Goal: Task Accomplishment & Management: Manage account settings

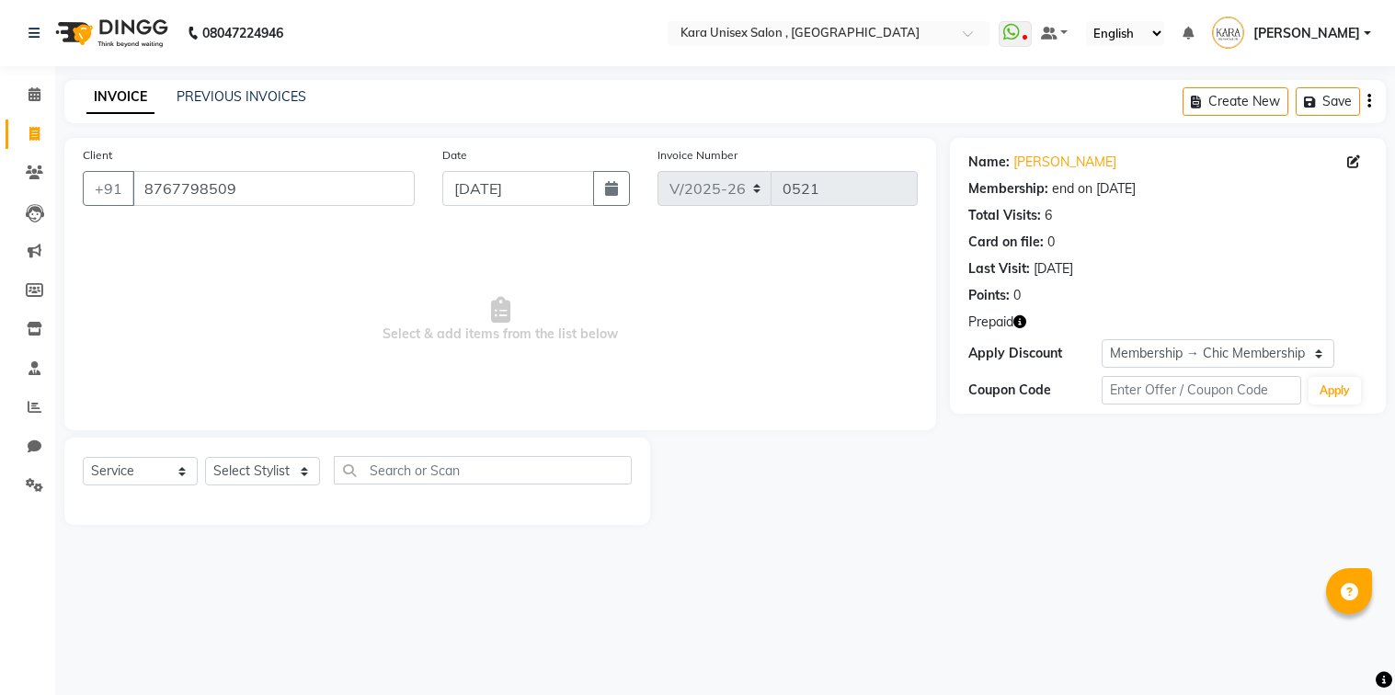
select select "7293"
select select "service"
select select "2: Object"
click at [418, 177] on div "Client [PHONE_NUMBER]" at bounding box center [248, 182] width 359 height 75
select select "84443"
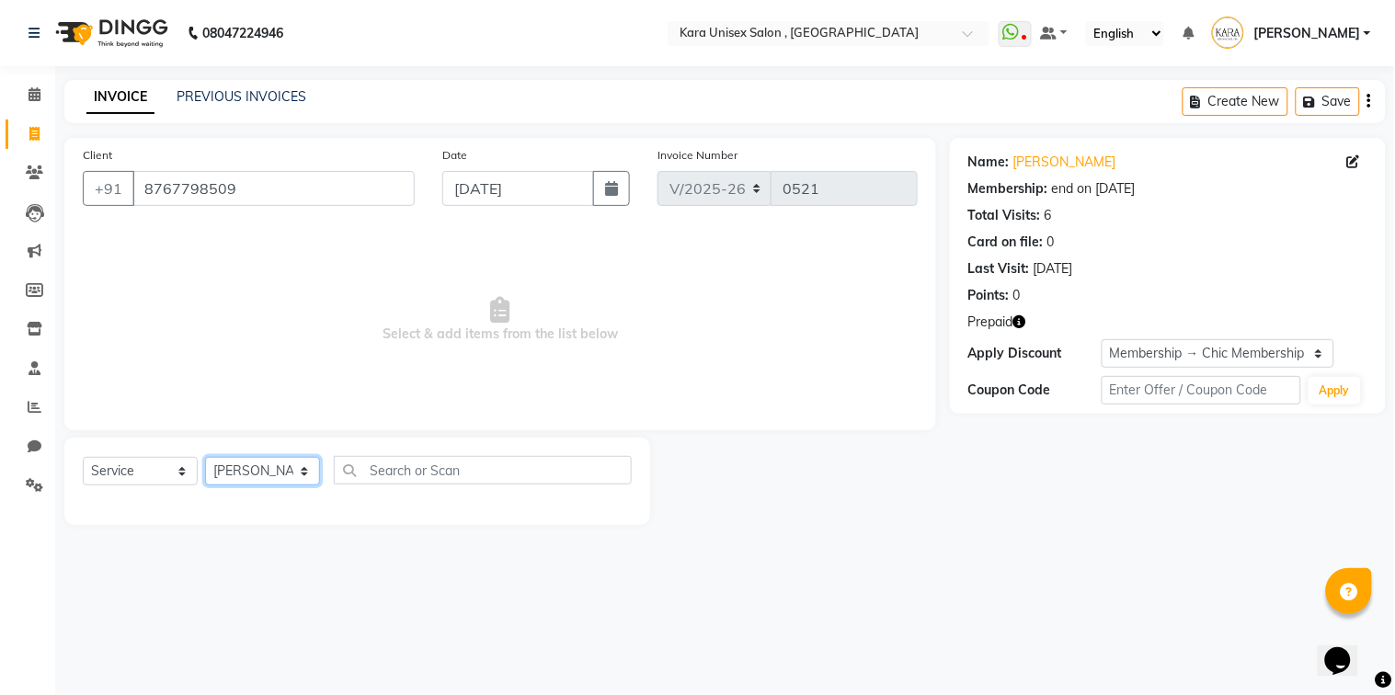
click at [205, 458] on select "Select Stylist Alka Atul [PERSON_NAME] Guru [PERSON_NAME] Neha [PERSON_NAME] [P…" at bounding box center [262, 471] width 115 height 28
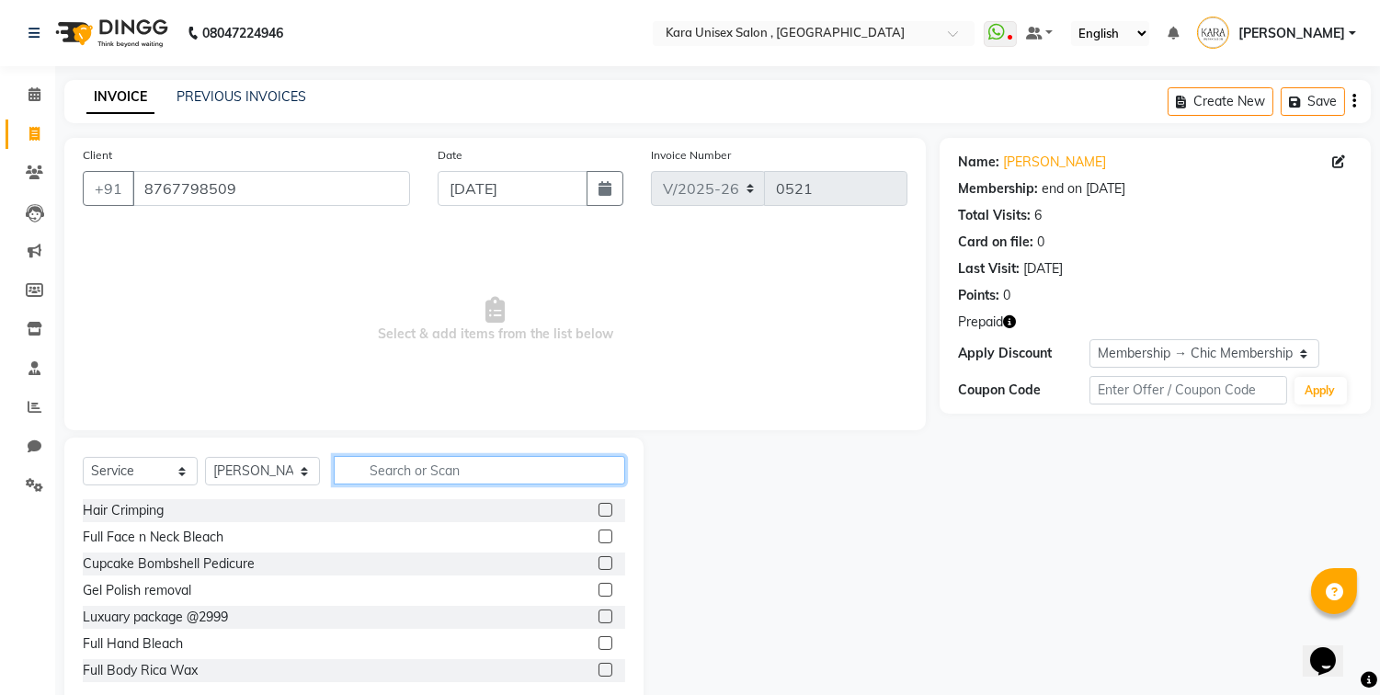
click at [453, 480] on input "text" at bounding box center [479, 470] width 291 height 28
type input "thr"
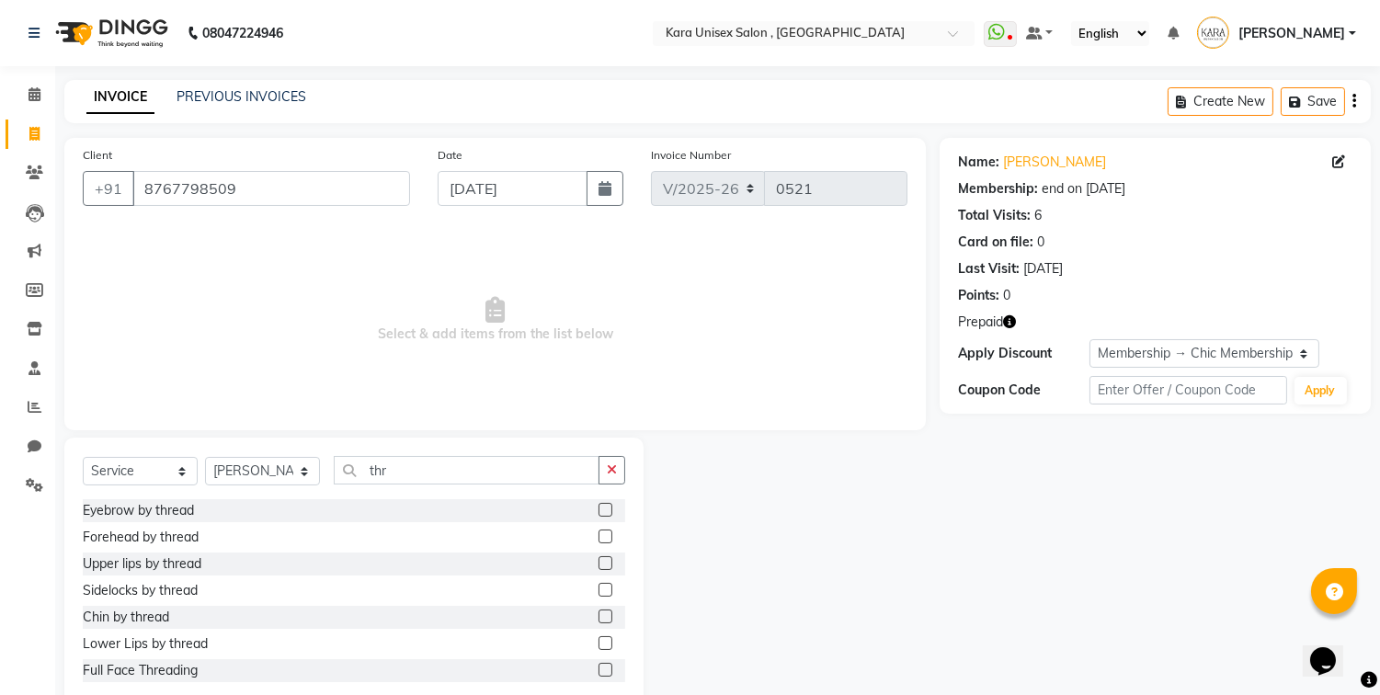
click at [598, 513] on label at bounding box center [605, 510] width 14 height 14
click at [598, 513] on input "checkbox" at bounding box center [604, 511] width 12 height 12
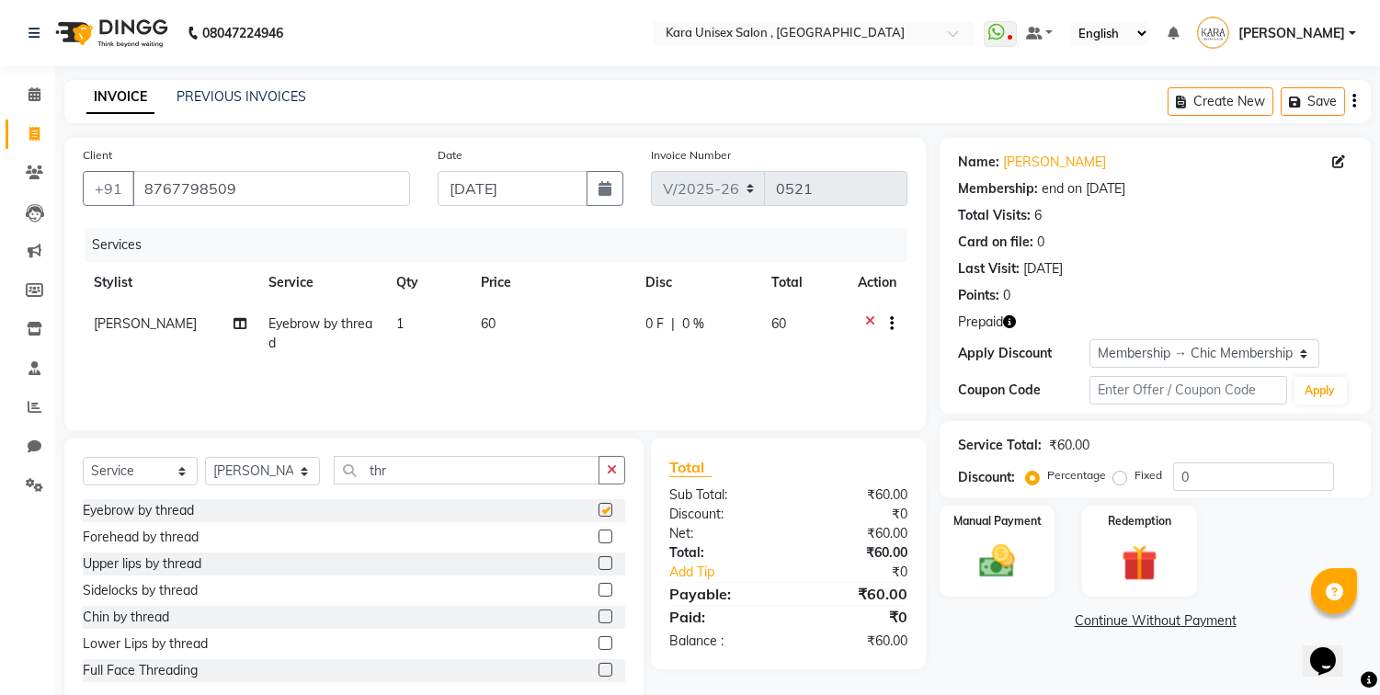
checkbox input "false"
click at [598, 539] on label at bounding box center [605, 537] width 14 height 14
click at [598, 539] on input "checkbox" at bounding box center [604, 537] width 12 height 12
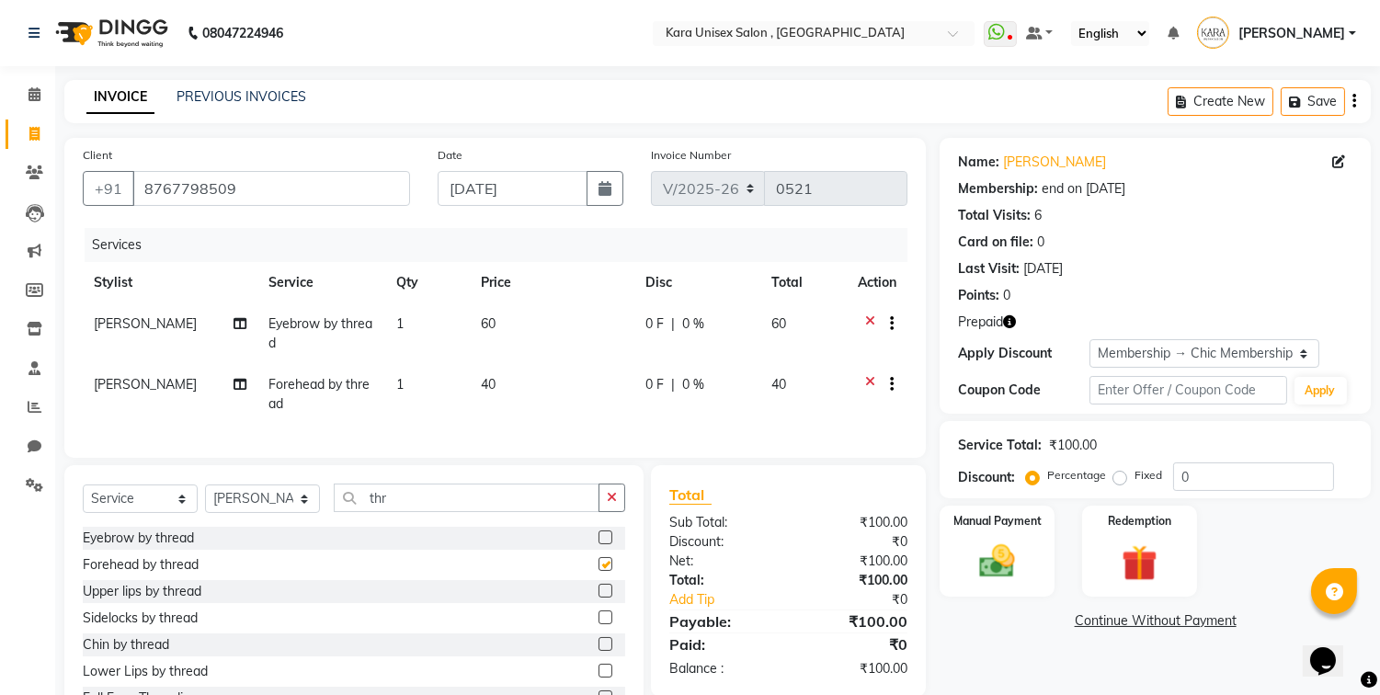
checkbox input "false"
click at [598, 598] on label at bounding box center [605, 591] width 14 height 14
click at [598, 598] on input "checkbox" at bounding box center [604, 592] width 12 height 12
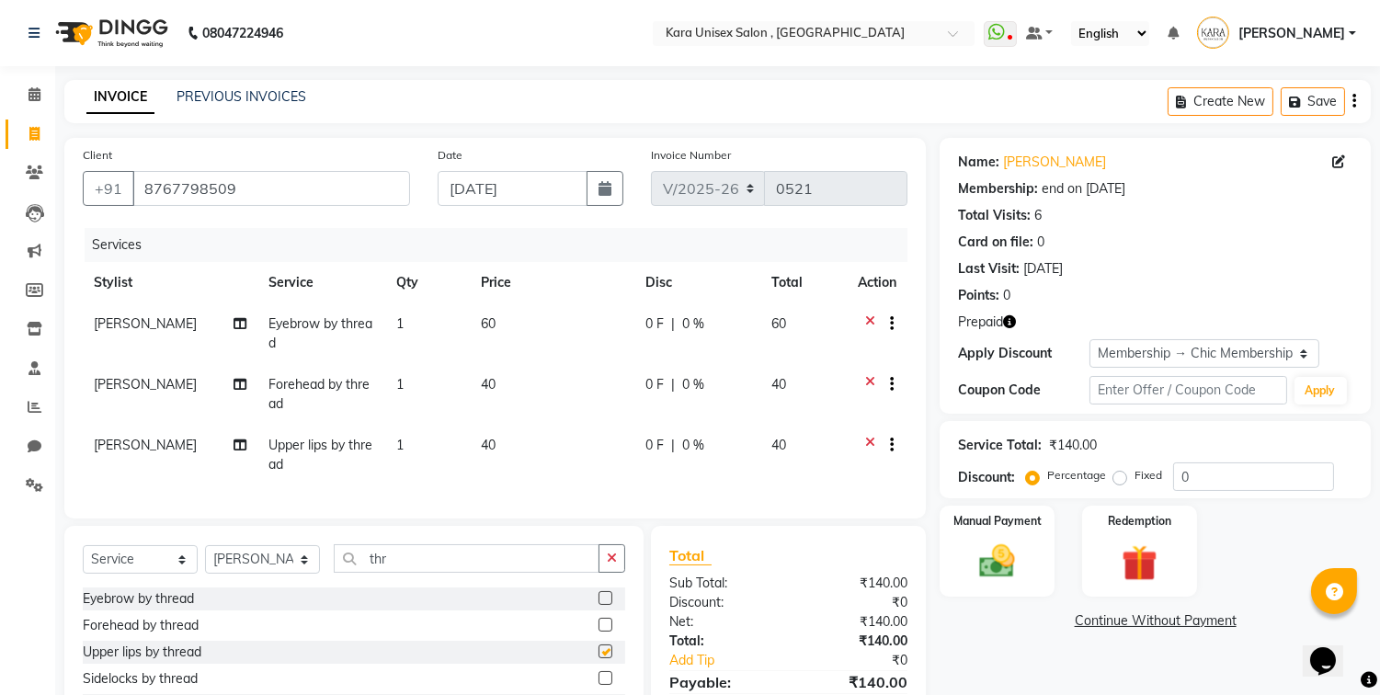
checkbox input "false"
click at [996, 664] on div "Name: [PERSON_NAME] Membership: end on [DATE] Total Visits: 6 Card on file: 0 L…" at bounding box center [1162, 467] width 445 height 659
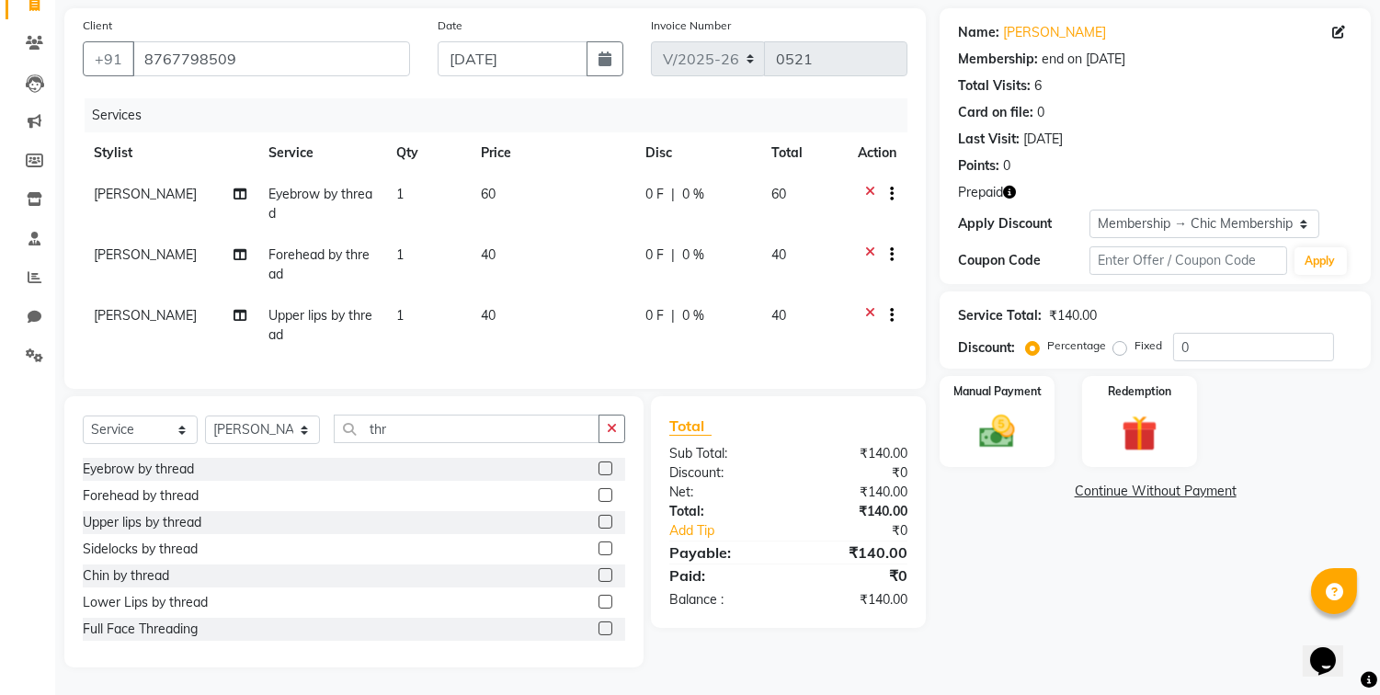
scroll to position [144, 0]
click at [1145, 374] on div "Redemption" at bounding box center [1139, 421] width 120 height 94
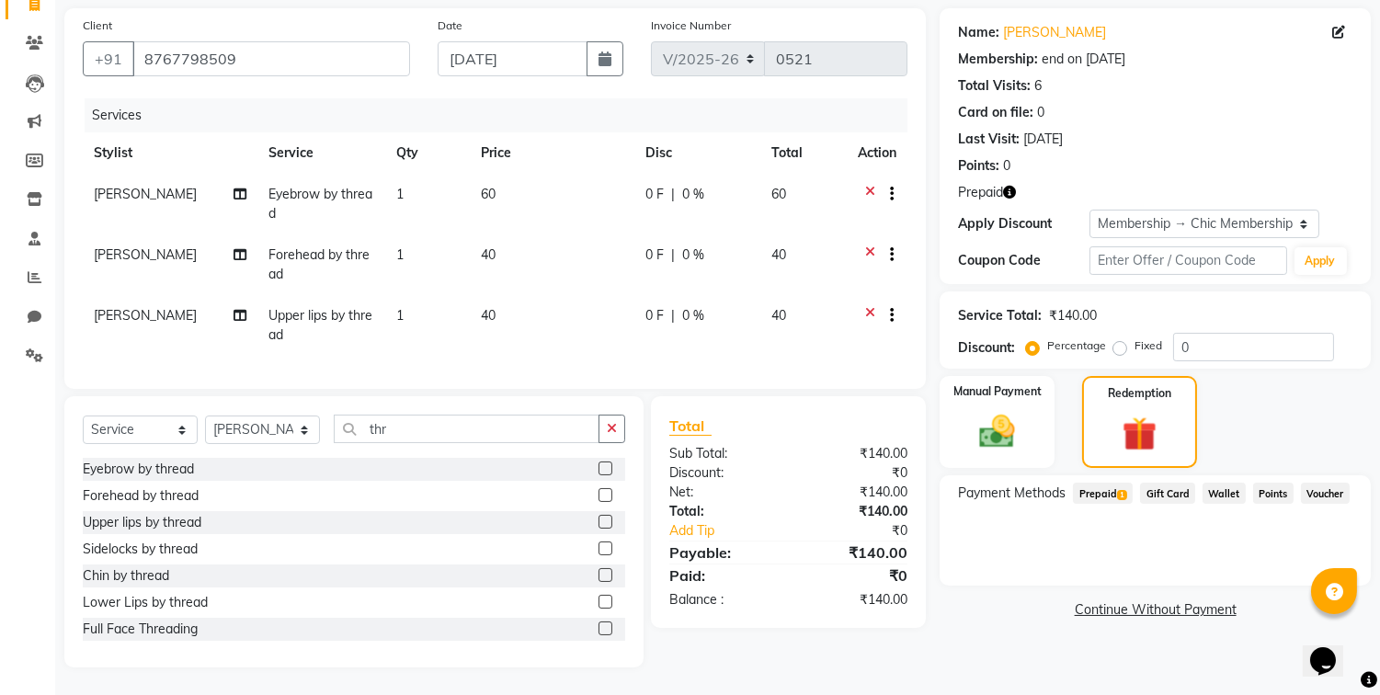
click at [1099, 483] on span "Prepaid 1" at bounding box center [1103, 493] width 60 height 21
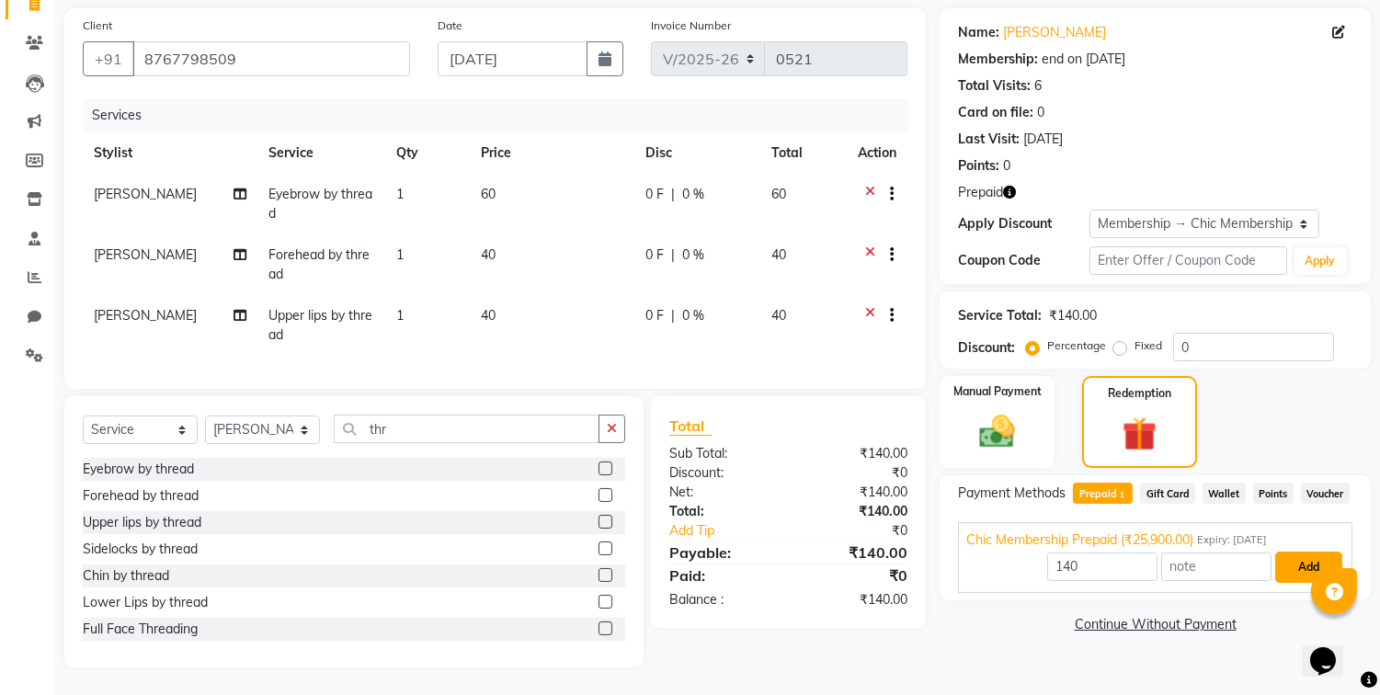
click at [1312, 552] on button "Add" at bounding box center [1308, 567] width 67 height 31
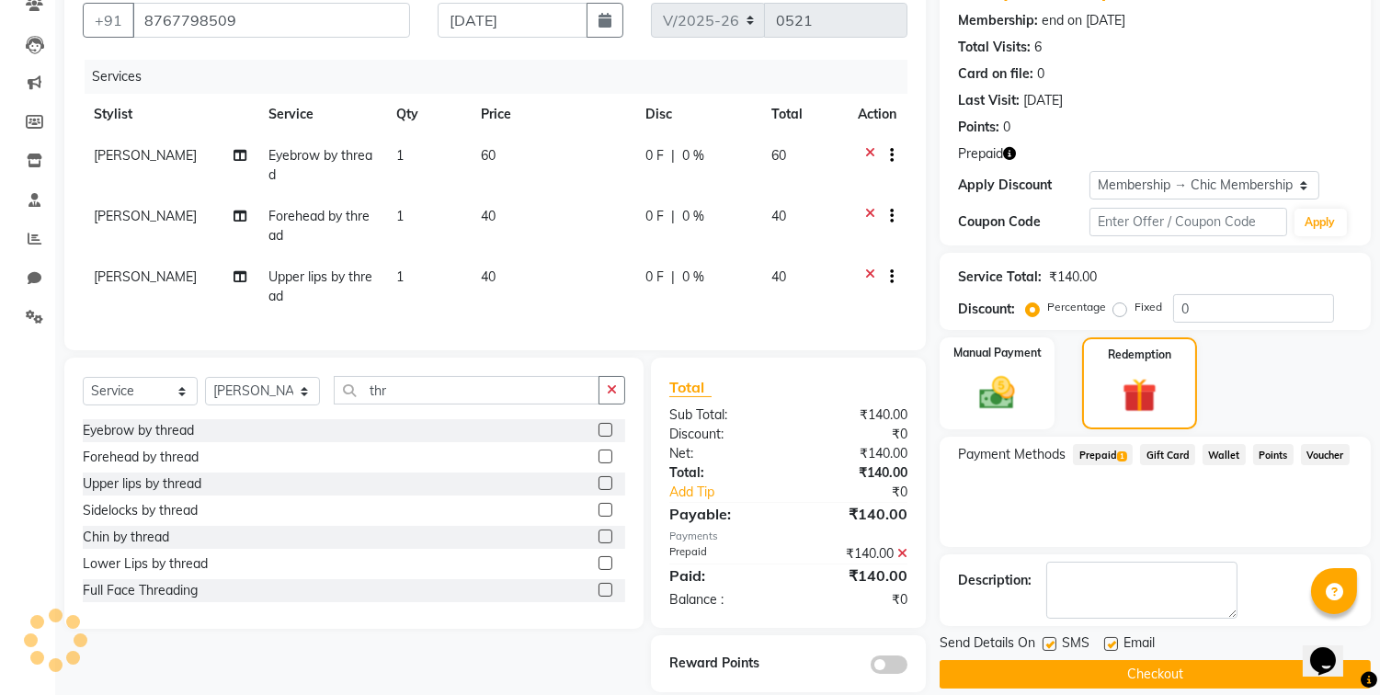
scroll to position [208, 0]
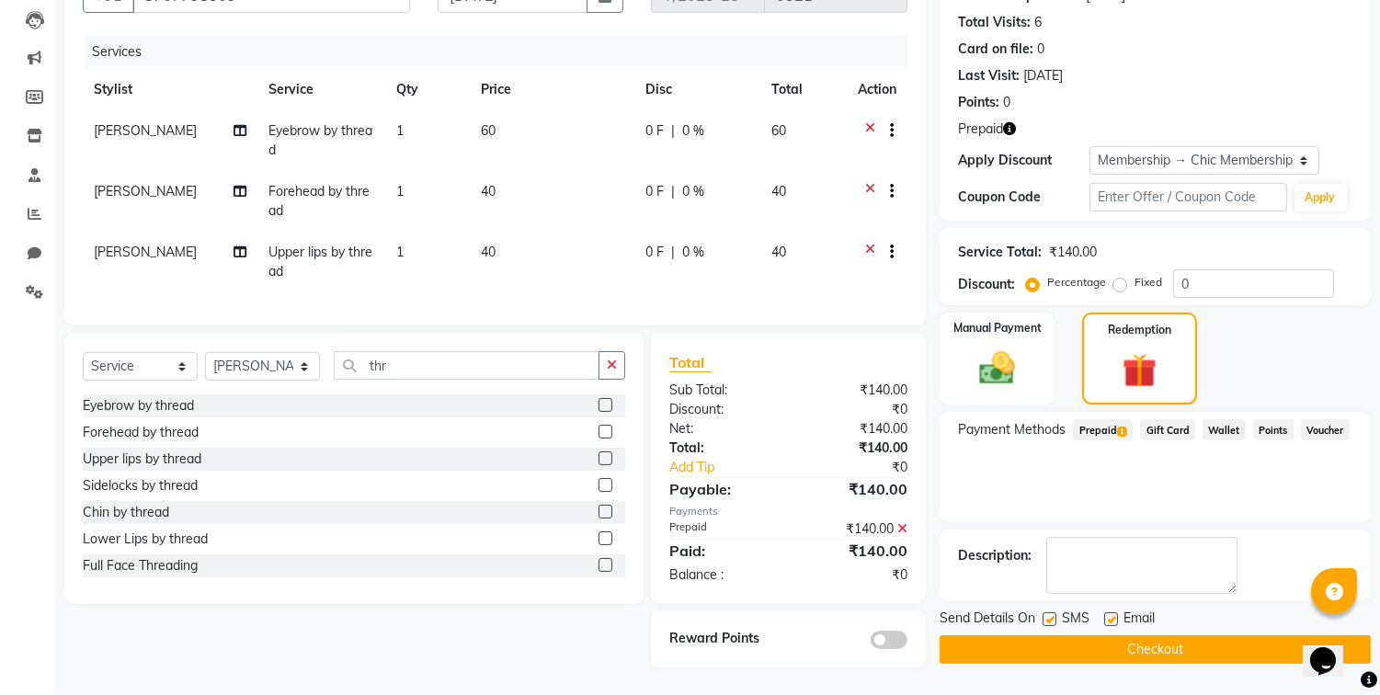
click at [1146, 640] on button "Checkout" at bounding box center [1155, 649] width 431 height 28
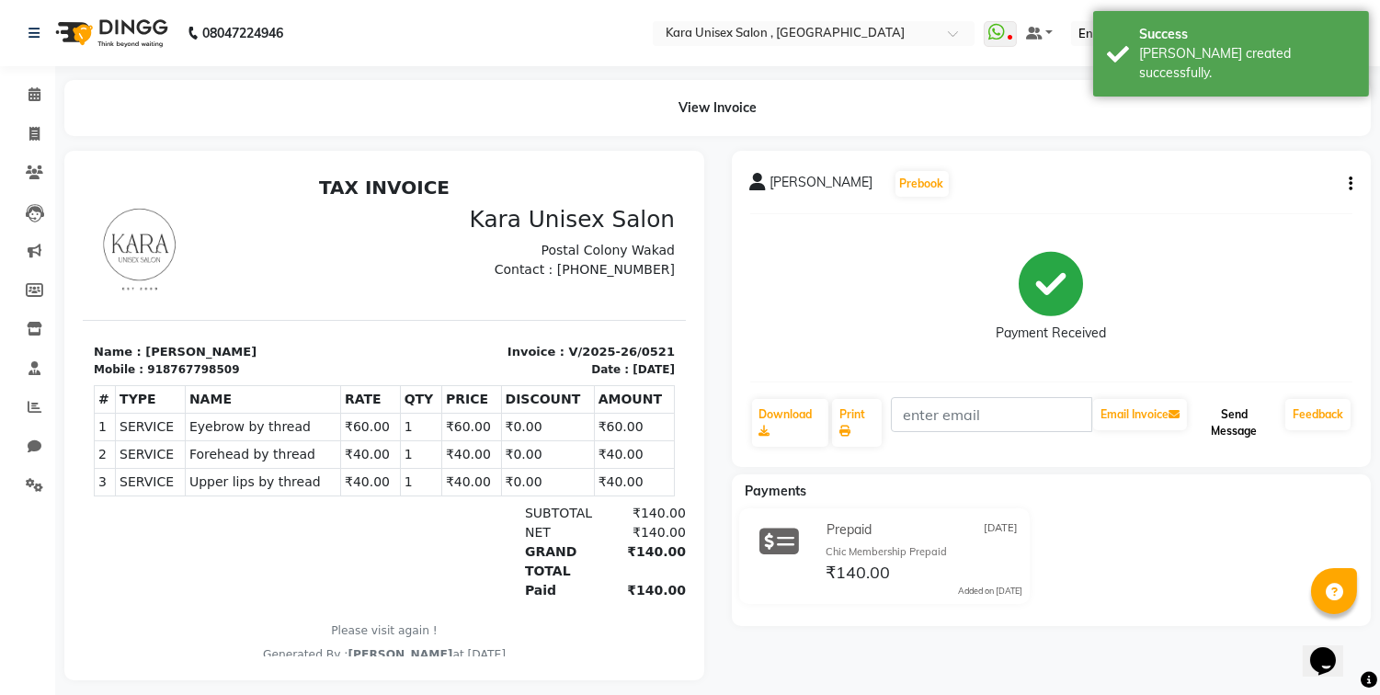
click at [1246, 419] on button "Send Message" at bounding box center [1233, 423] width 87 height 48
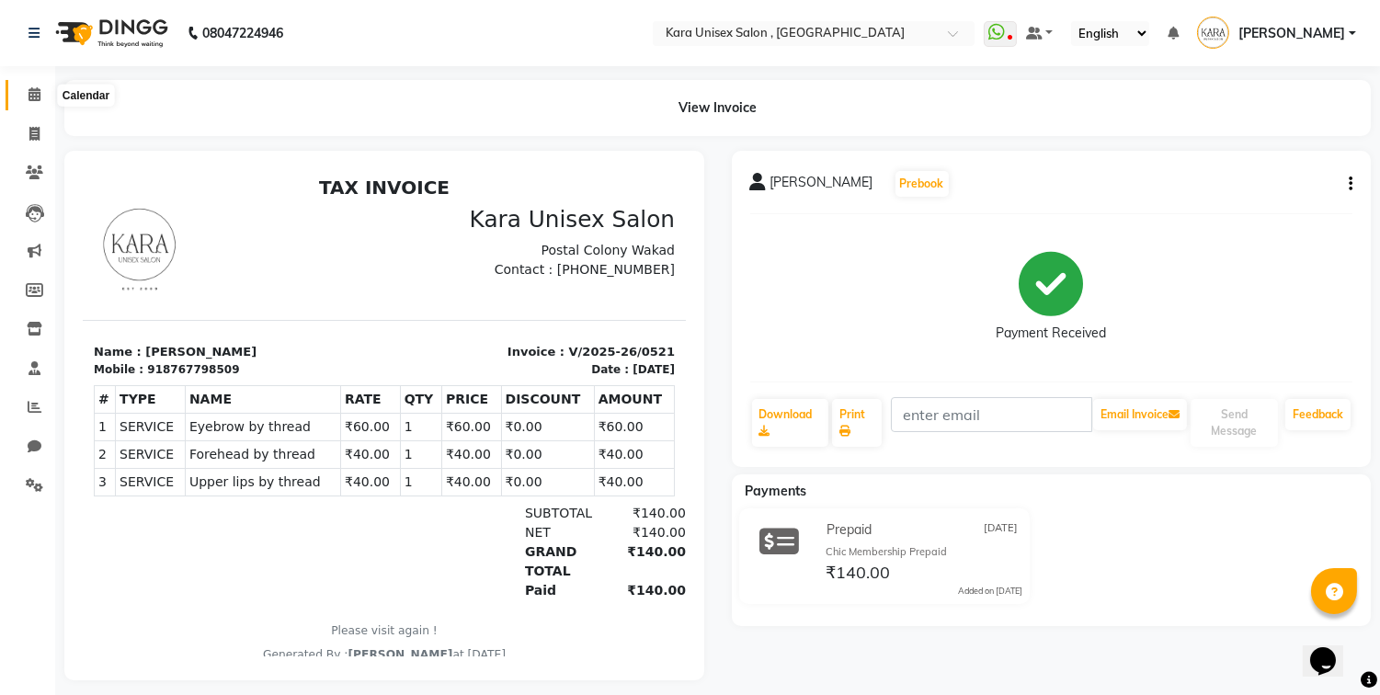
click at [29, 98] on icon at bounding box center [34, 94] width 12 height 14
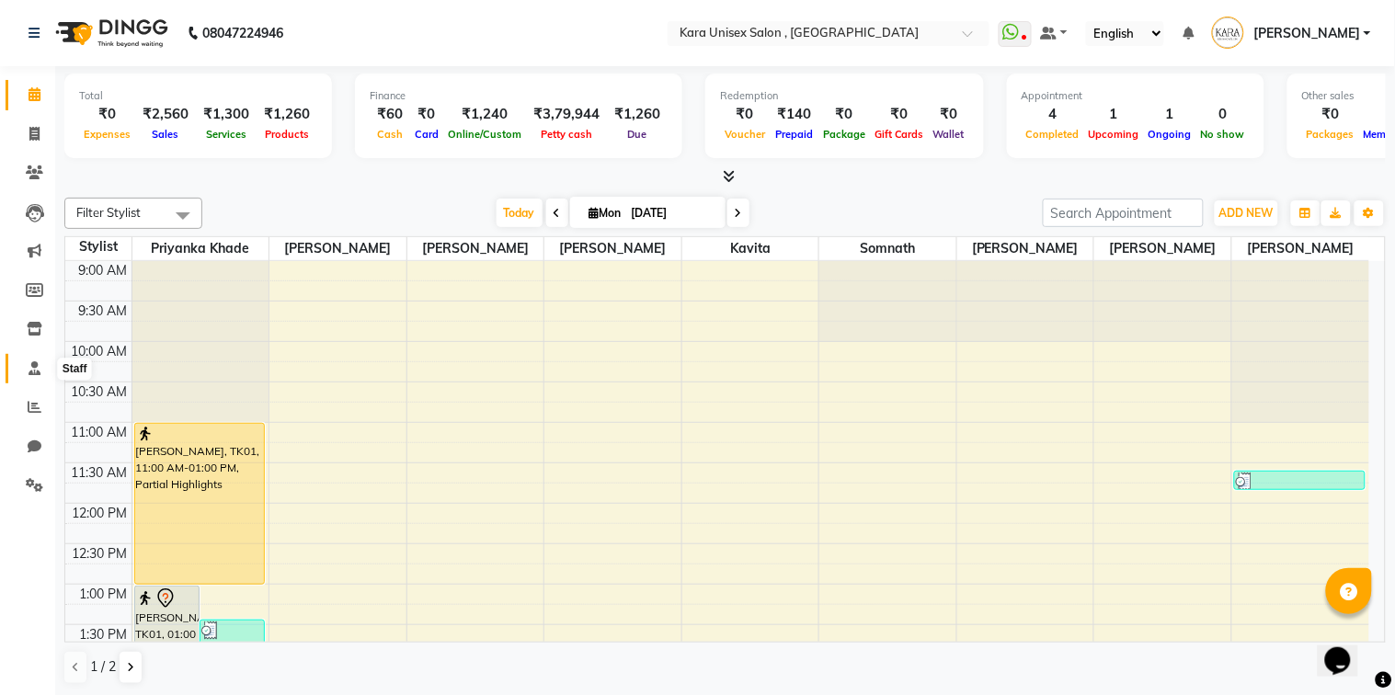
click at [37, 379] on span at bounding box center [34, 369] width 32 height 21
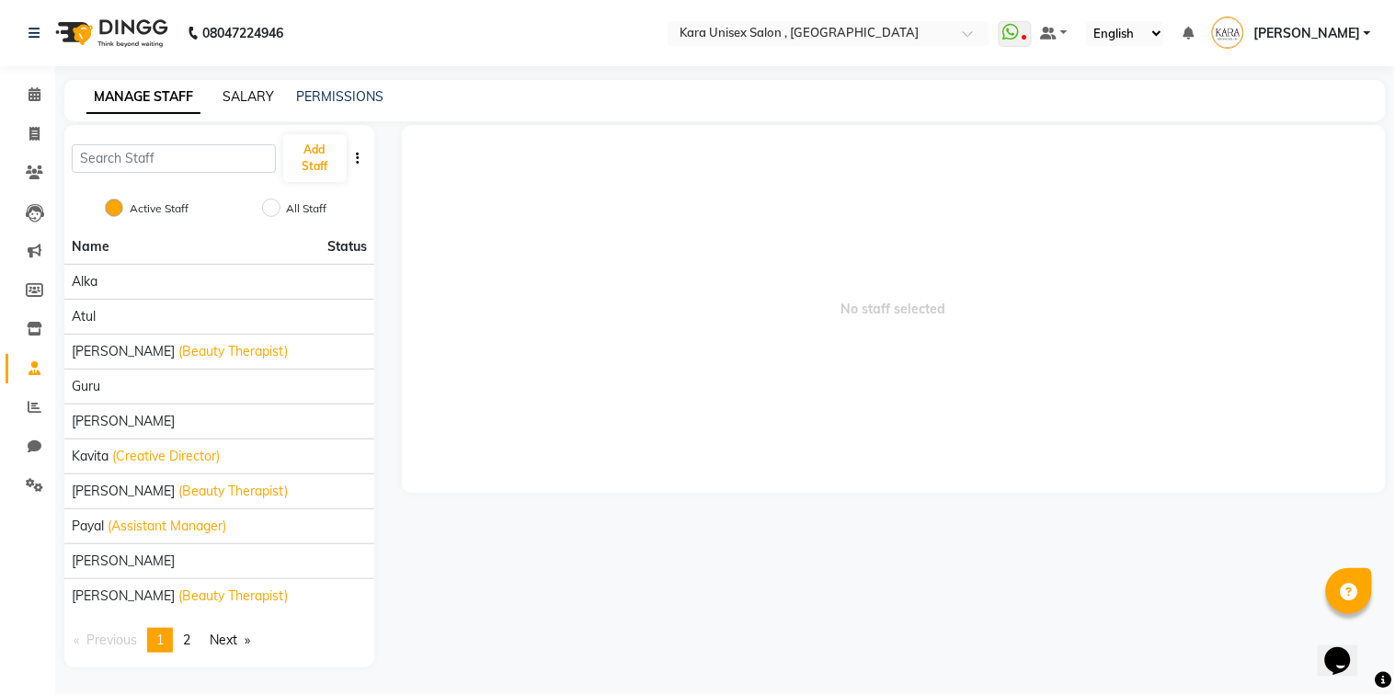
click at [235, 102] on link "SALARY" at bounding box center [247, 96] width 51 height 17
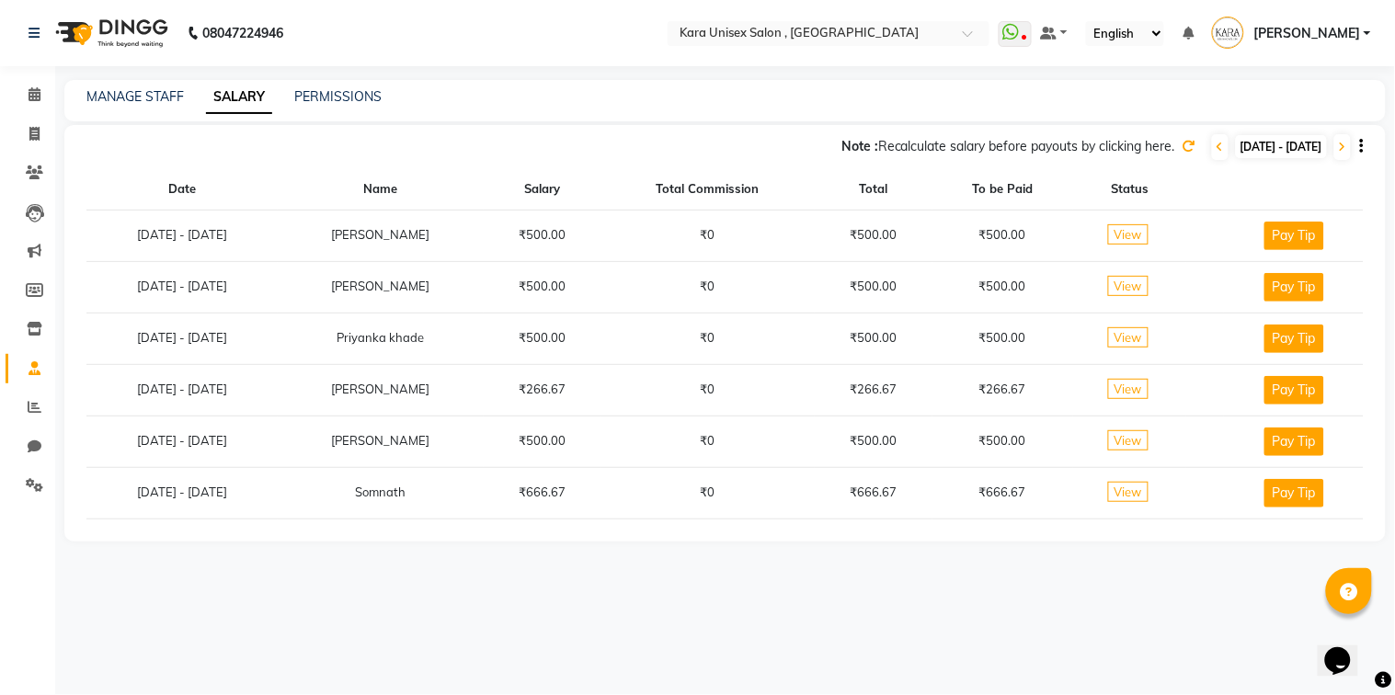
click at [1182, 147] on icon at bounding box center [1188, 146] width 13 height 13
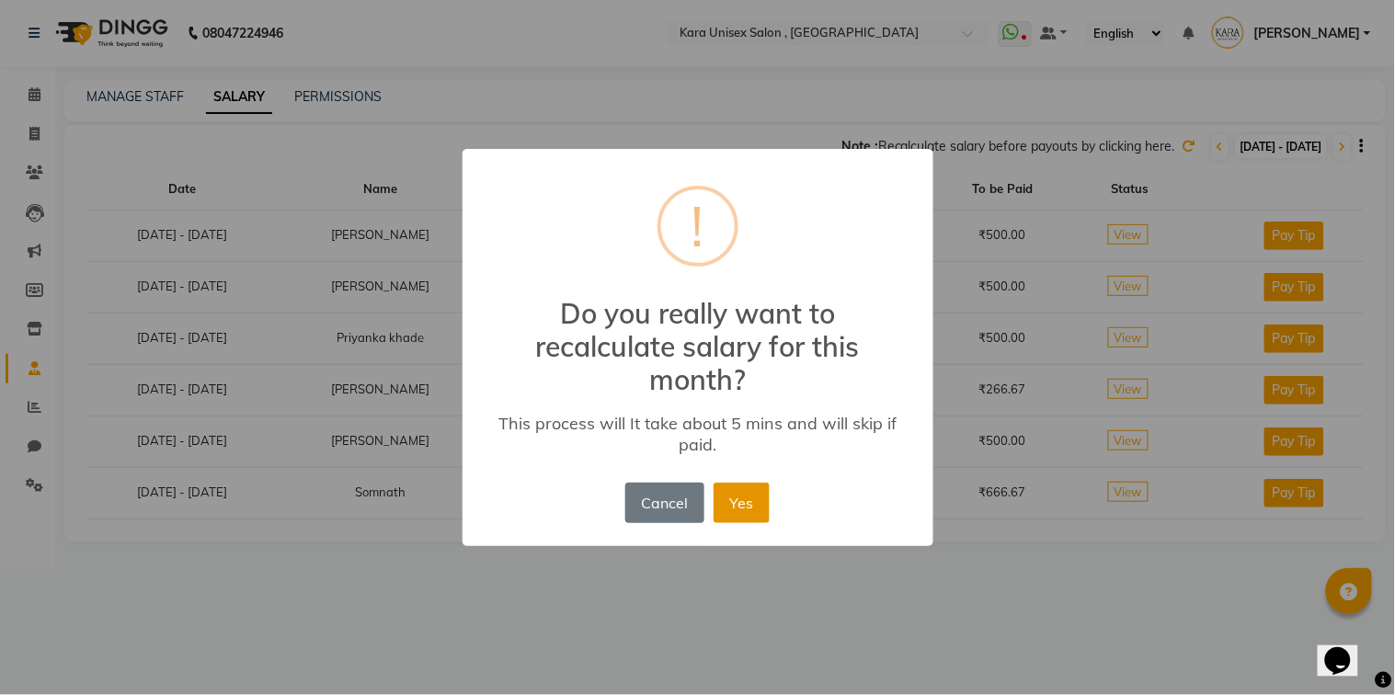
click at [741, 518] on button "Yes" at bounding box center [741, 503] width 56 height 40
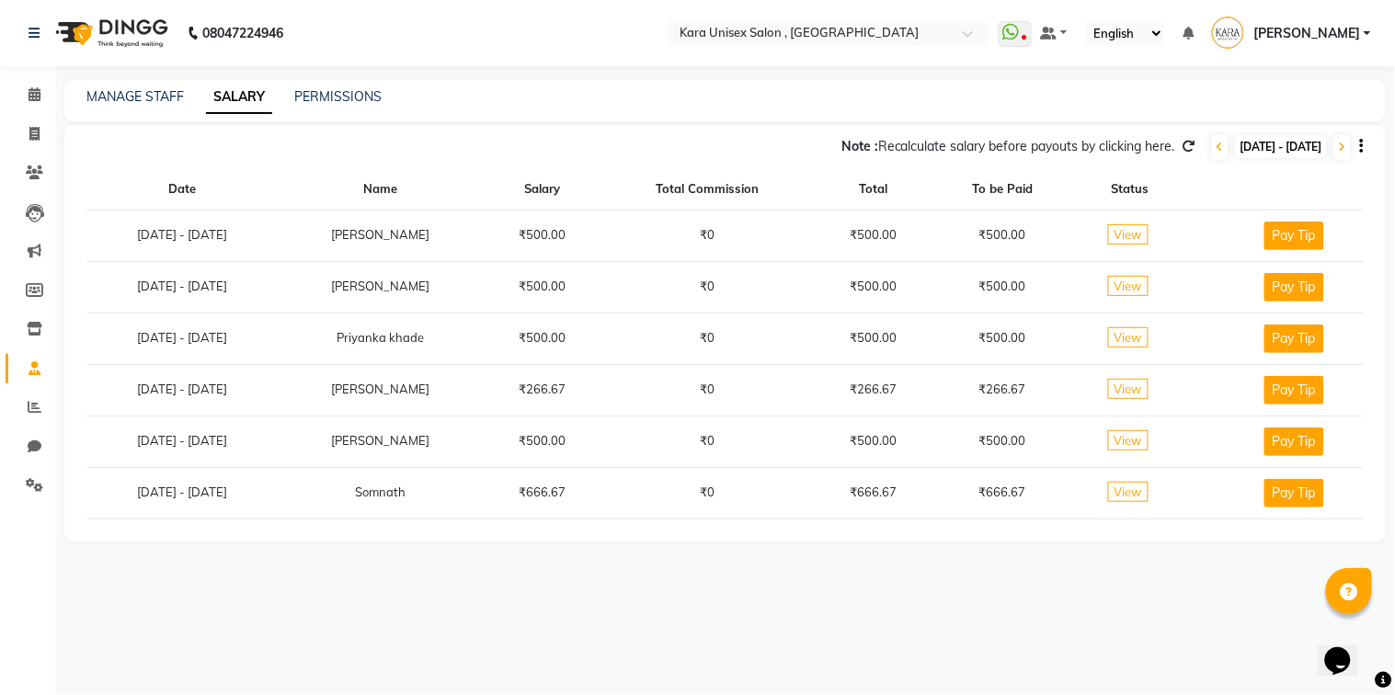
click at [1182, 147] on icon at bounding box center [1188, 146] width 13 height 13
click at [1182, 143] on icon at bounding box center [1188, 146] width 13 height 13
click at [25, 92] on span at bounding box center [34, 95] width 32 height 21
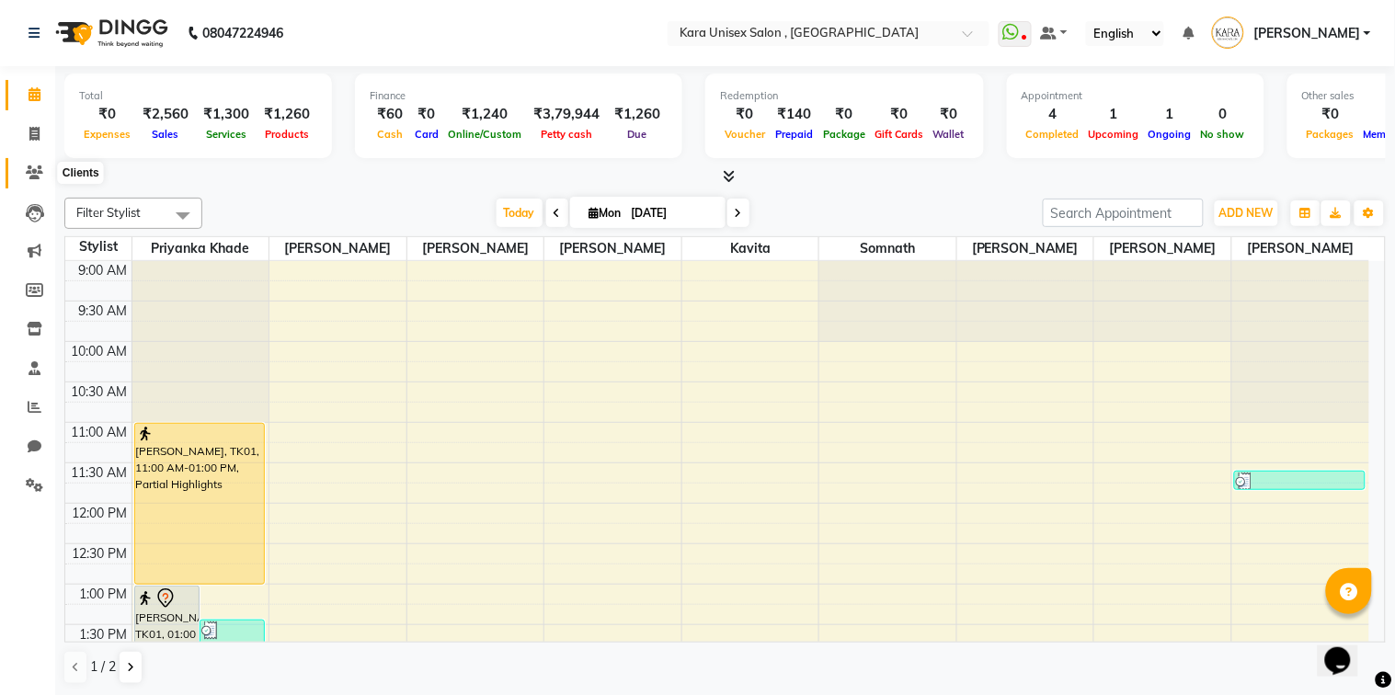
click at [37, 170] on icon at bounding box center [34, 172] width 17 height 14
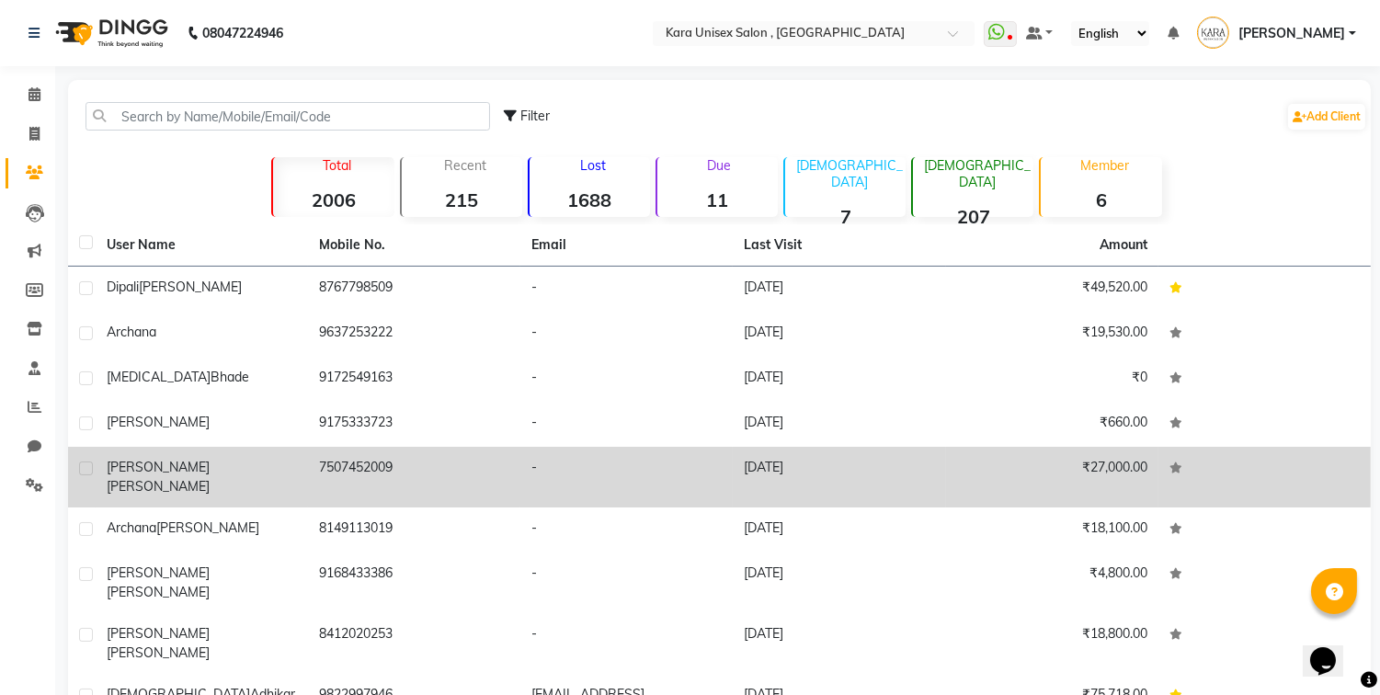
click at [349, 461] on td "7507452009" at bounding box center [414, 477] width 212 height 61
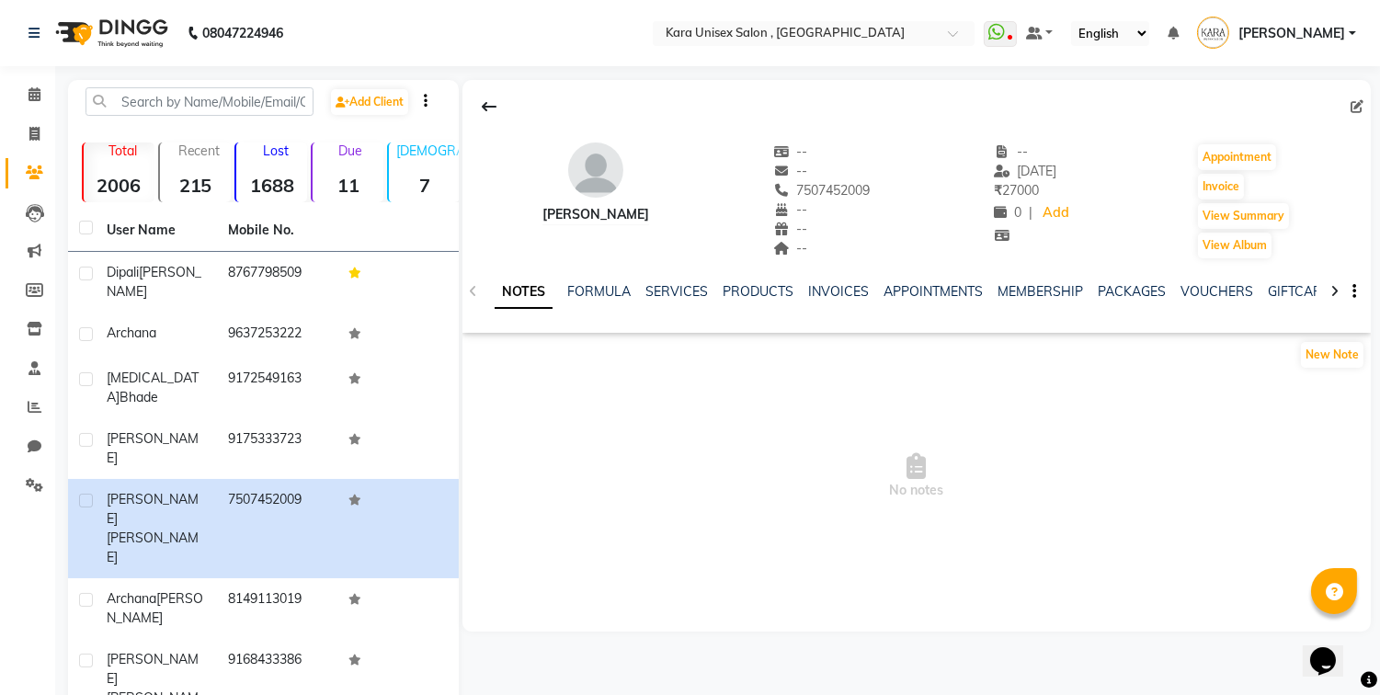
drag, startPoint x: 621, startPoint y: 335, endPoint x: 751, endPoint y: 318, distance: 131.6
click at [751, 318] on div "[PERSON_NAME] -- -- 7507452009 -- -- -- -- [DATE] ₹ 27000 0 | Add Appointment I…" at bounding box center [916, 324] width 908 height 488
click at [1356, 104] on icon at bounding box center [1356, 106] width 13 height 13
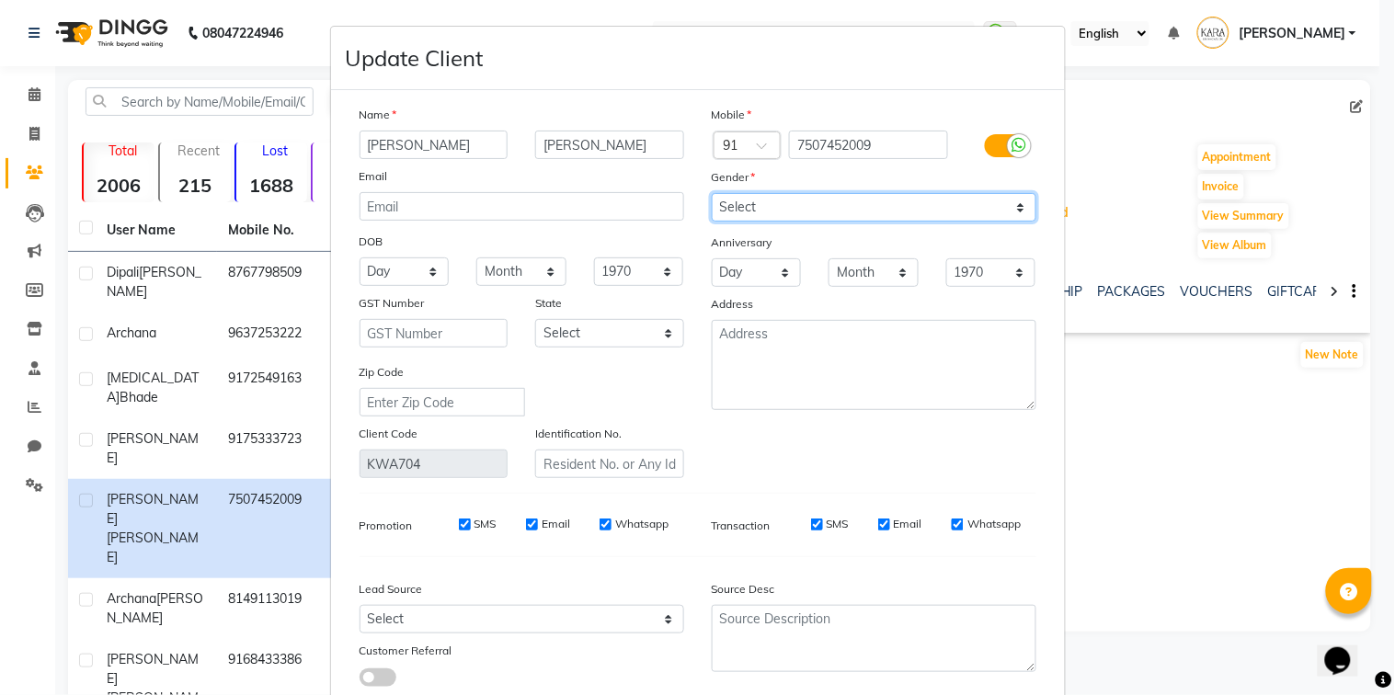
select select "[DEMOGRAPHIC_DATA]"
click at [712, 193] on select "Select [DEMOGRAPHIC_DATA] [DEMOGRAPHIC_DATA] Other Prefer Not To Say" at bounding box center [874, 207] width 325 height 28
drag, startPoint x: 420, startPoint y: 264, endPoint x: 416, endPoint y: 276, distance: 12.5
click at [416, 276] on select "Day 01 02 03 04 05 06 07 08 09 10 11 12 13 14 15 16 17 18 19 20 21 22 23 24 25 …" at bounding box center [404, 271] width 90 height 28
select select "27"
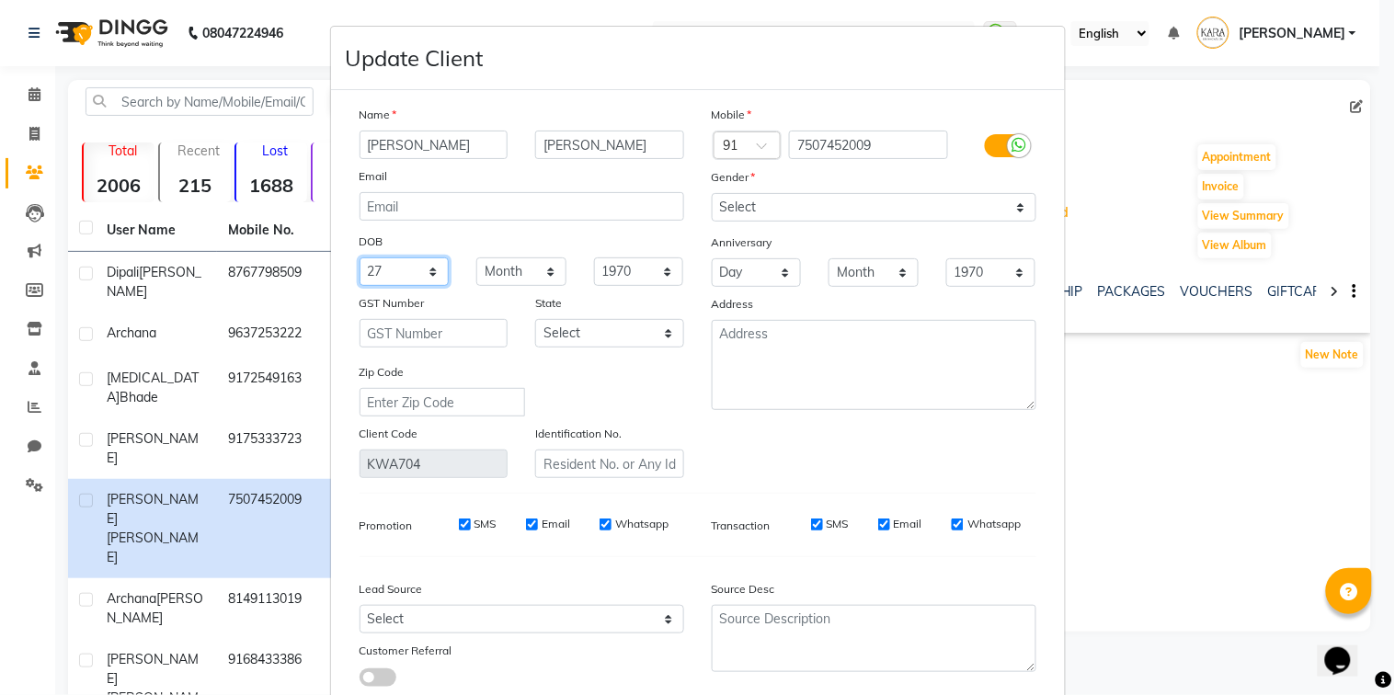
click at [359, 257] on select "Day 01 02 03 04 05 06 07 08 09 10 11 12 13 14 15 16 17 18 19 20 21 22 23 24 25 …" at bounding box center [404, 271] width 90 height 28
select select "05"
click at [476, 257] on select "Month January February March April May June July August September October Novem…" at bounding box center [521, 271] width 90 height 28
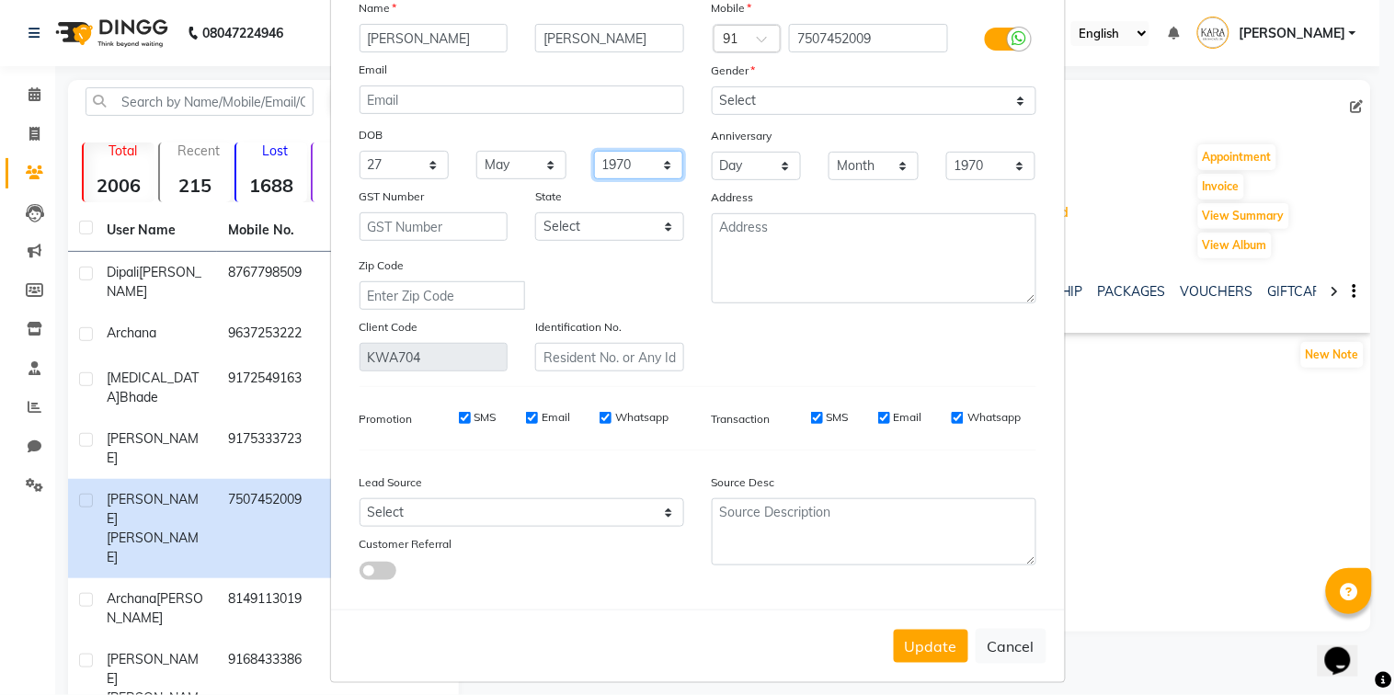
scroll to position [122, 0]
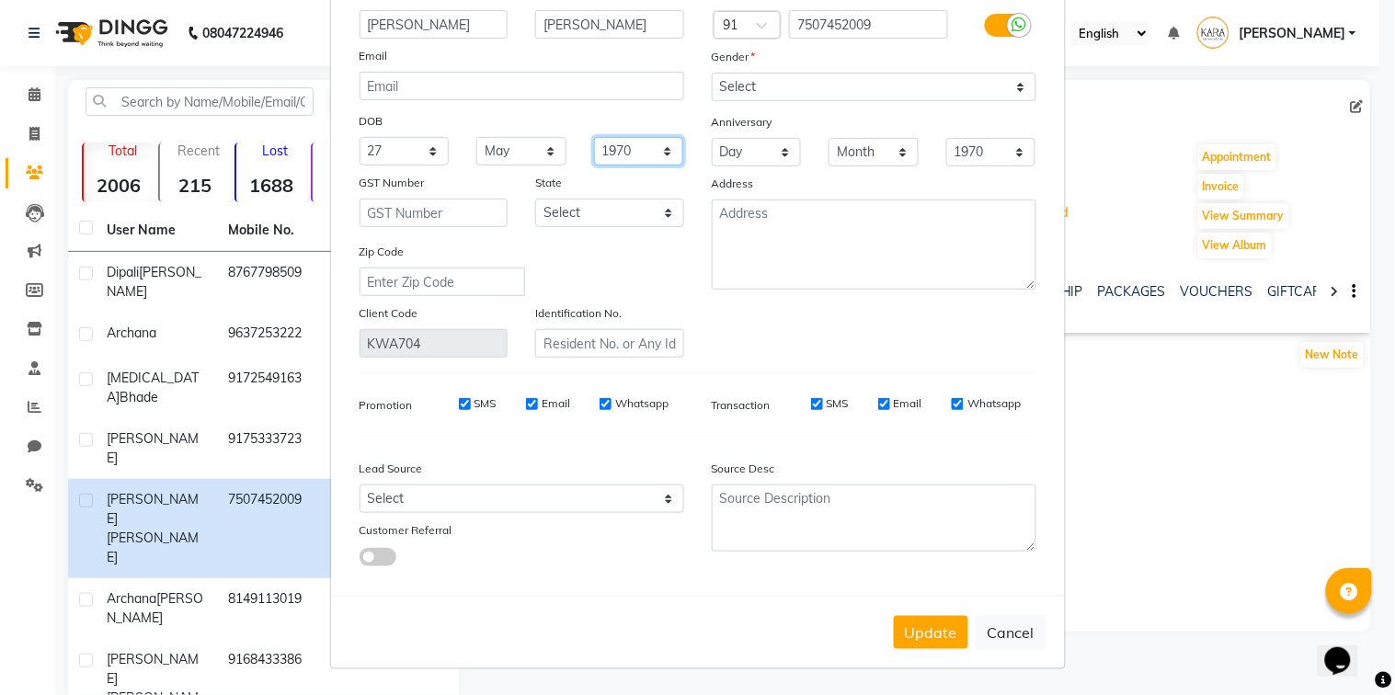
select select "1994"
click at [594, 137] on select "1940 1941 1942 1943 1944 1945 1946 1947 1948 1949 1950 1951 1952 1953 1954 1955…" at bounding box center [639, 151] width 90 height 28
drag, startPoint x: 731, startPoint y: 142, endPoint x: 897, endPoint y: 262, distance: 205.4
click at [897, 262] on div "Mobile Country Code × 91 7507452009 Gender Select [DEMOGRAPHIC_DATA] [DEMOGRAPH…" at bounding box center [874, 170] width 352 height 373
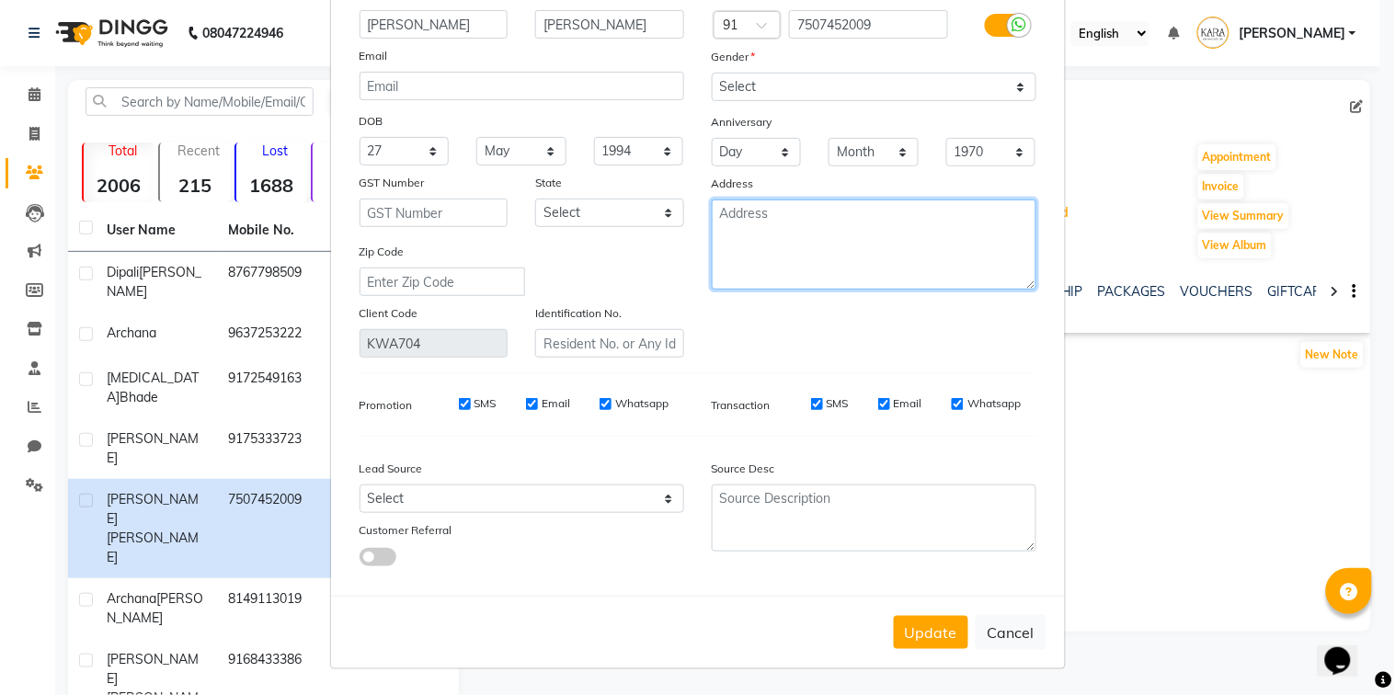
click at [897, 262] on textarea at bounding box center [874, 244] width 325 height 90
type textarea "[GEOGRAPHIC_DATA]"
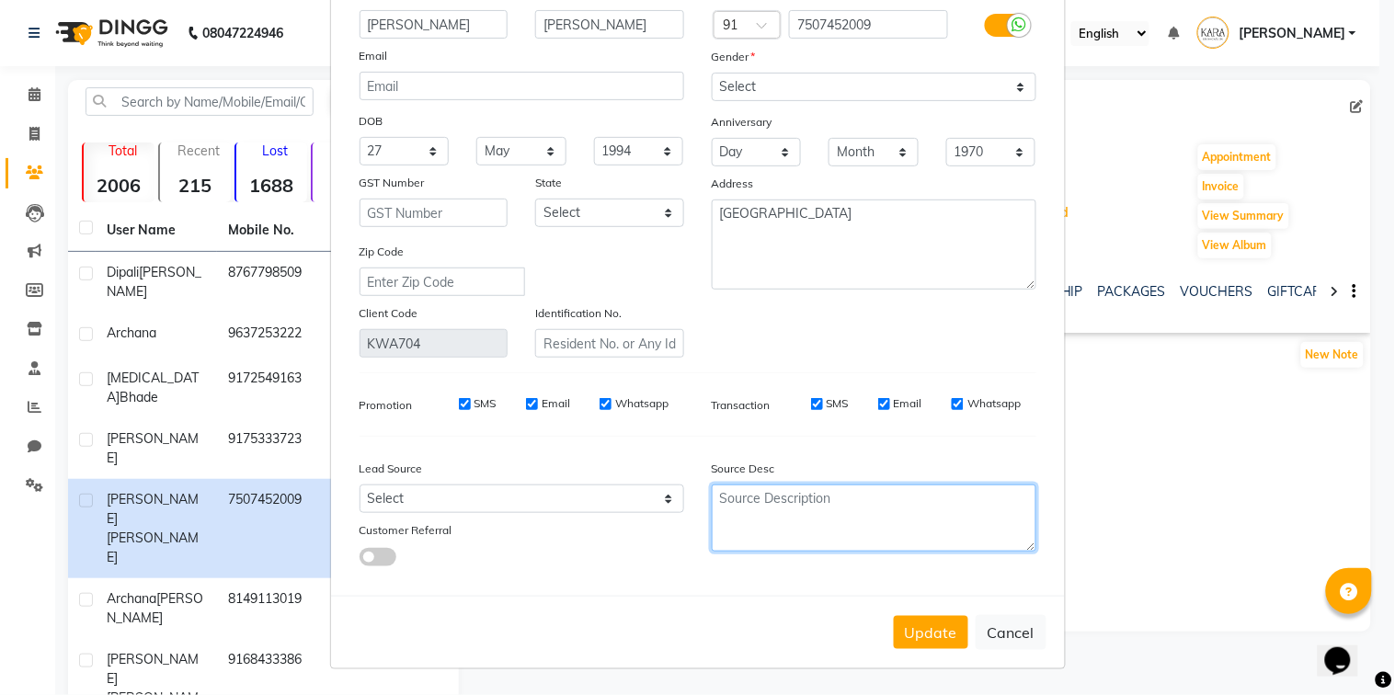
click at [871, 506] on textarea at bounding box center [874, 517] width 325 height 67
type textarea "Corparate HR"
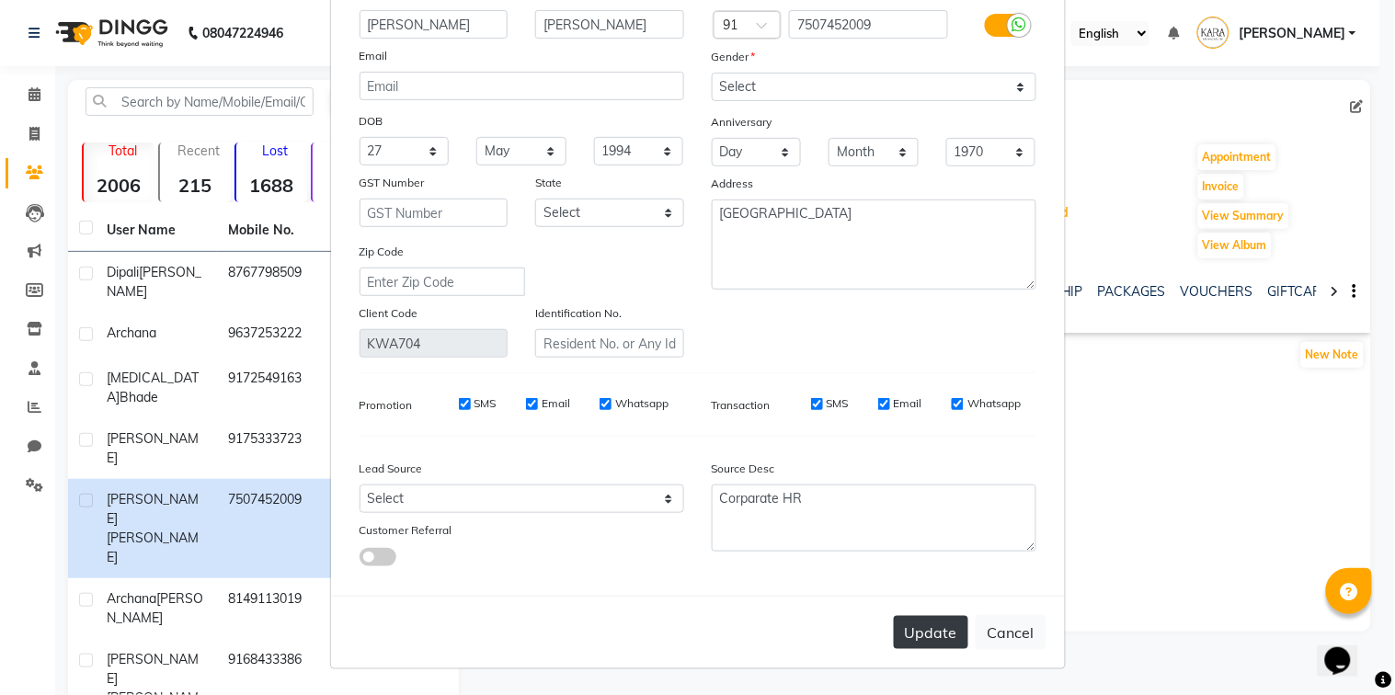
click at [940, 634] on button "Update" at bounding box center [931, 632] width 74 height 33
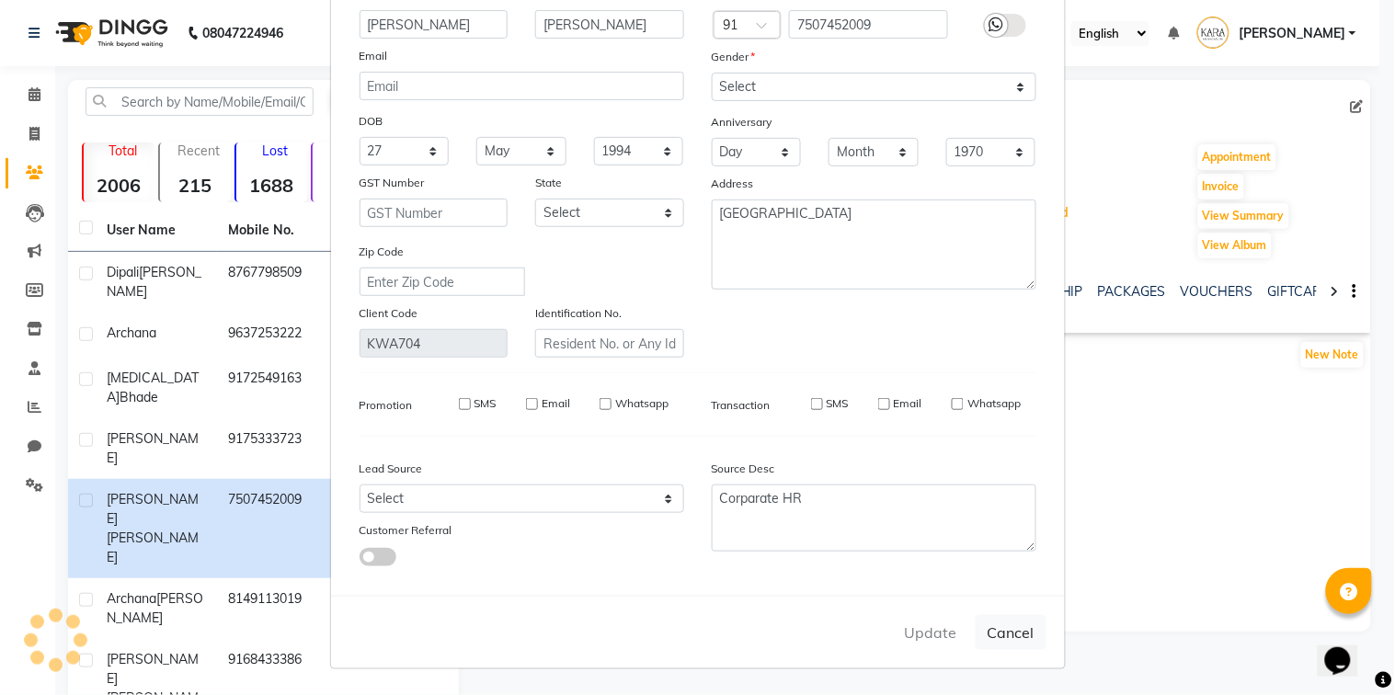
select select
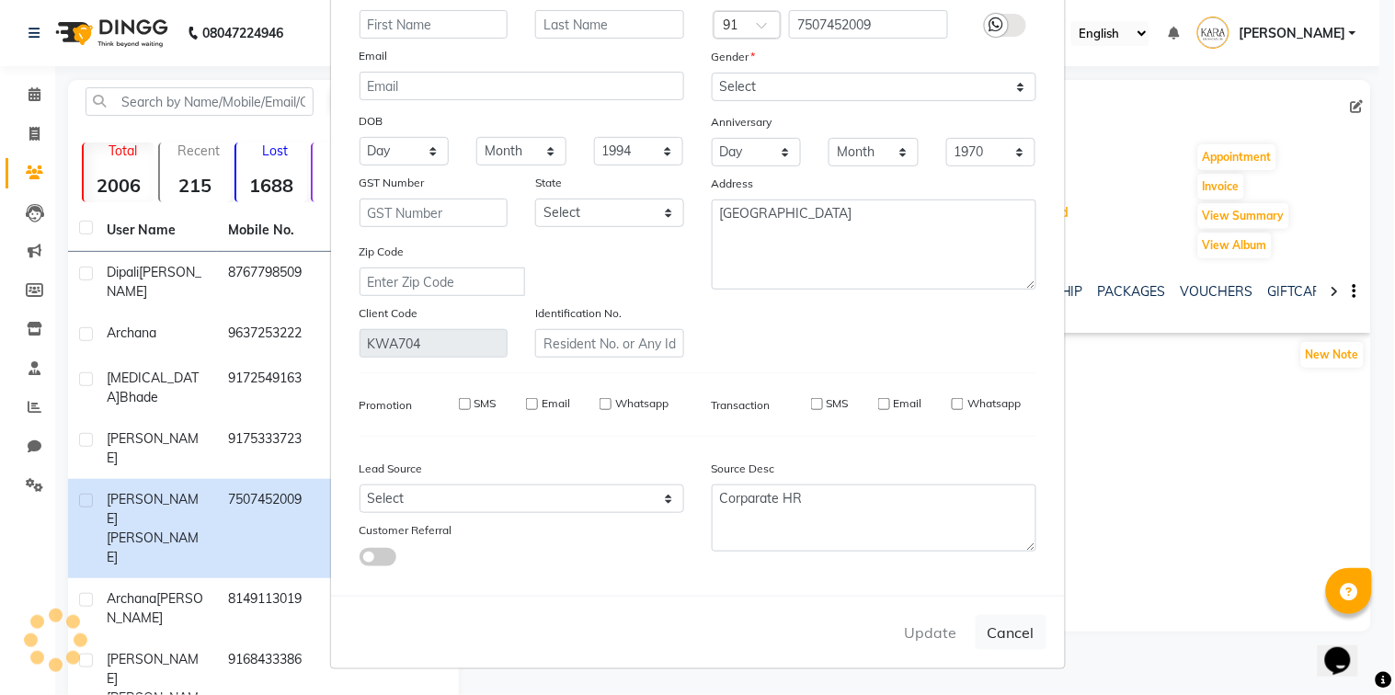
select select
checkbox input "false"
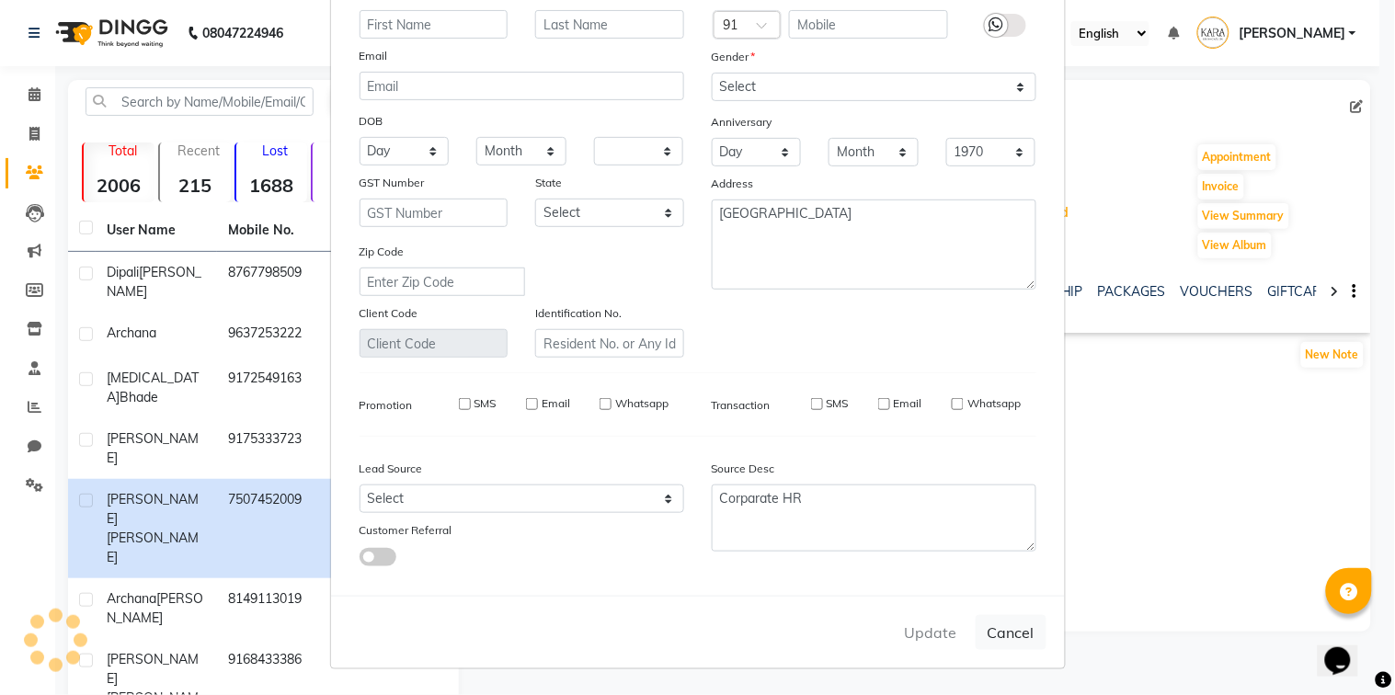
checkbox input "false"
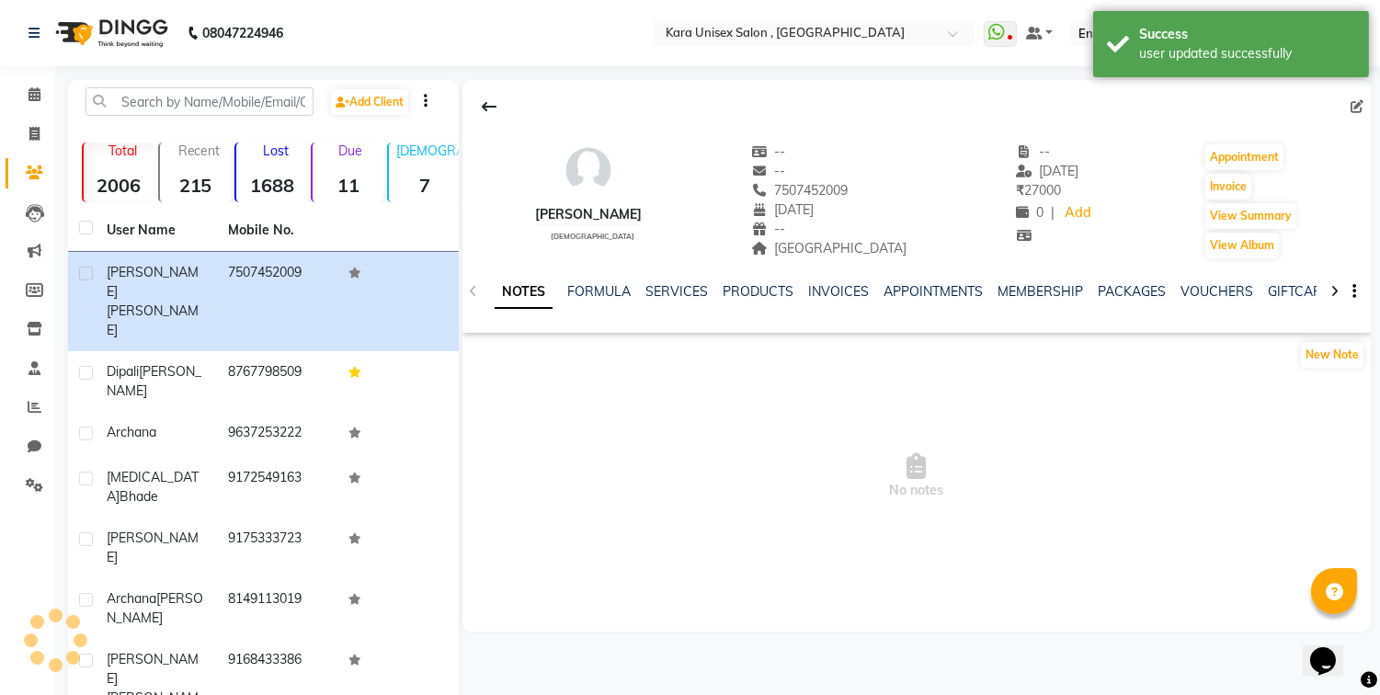
drag, startPoint x: 940, startPoint y: 634, endPoint x: 968, endPoint y: 650, distance: 32.5
click at [968, 650] on div "[PERSON_NAME] [DEMOGRAPHIC_DATA] -- -- 7507452009 [DATE] -- [GEOGRAPHIC_DATA] -…" at bounding box center [915, 539] width 912 height 918
click at [1334, 295] on icon at bounding box center [1334, 291] width 8 height 13
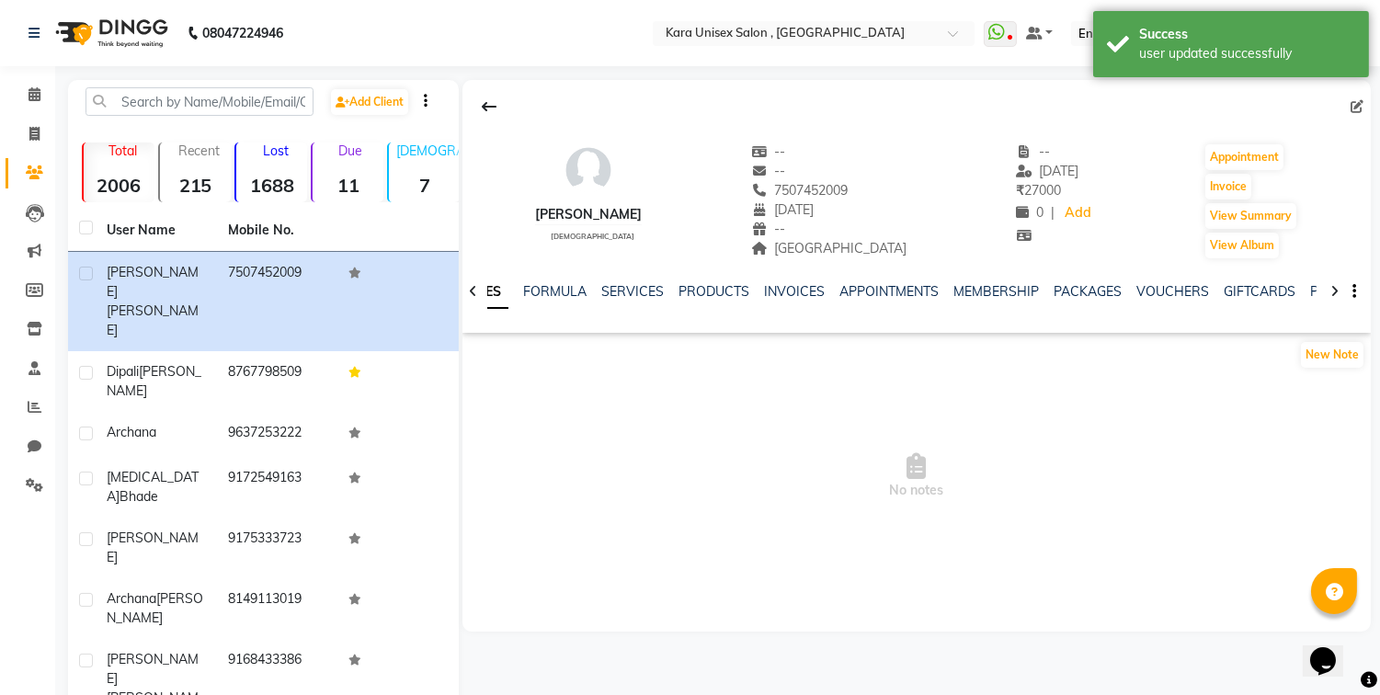
click at [1334, 295] on icon at bounding box center [1334, 291] width 8 height 13
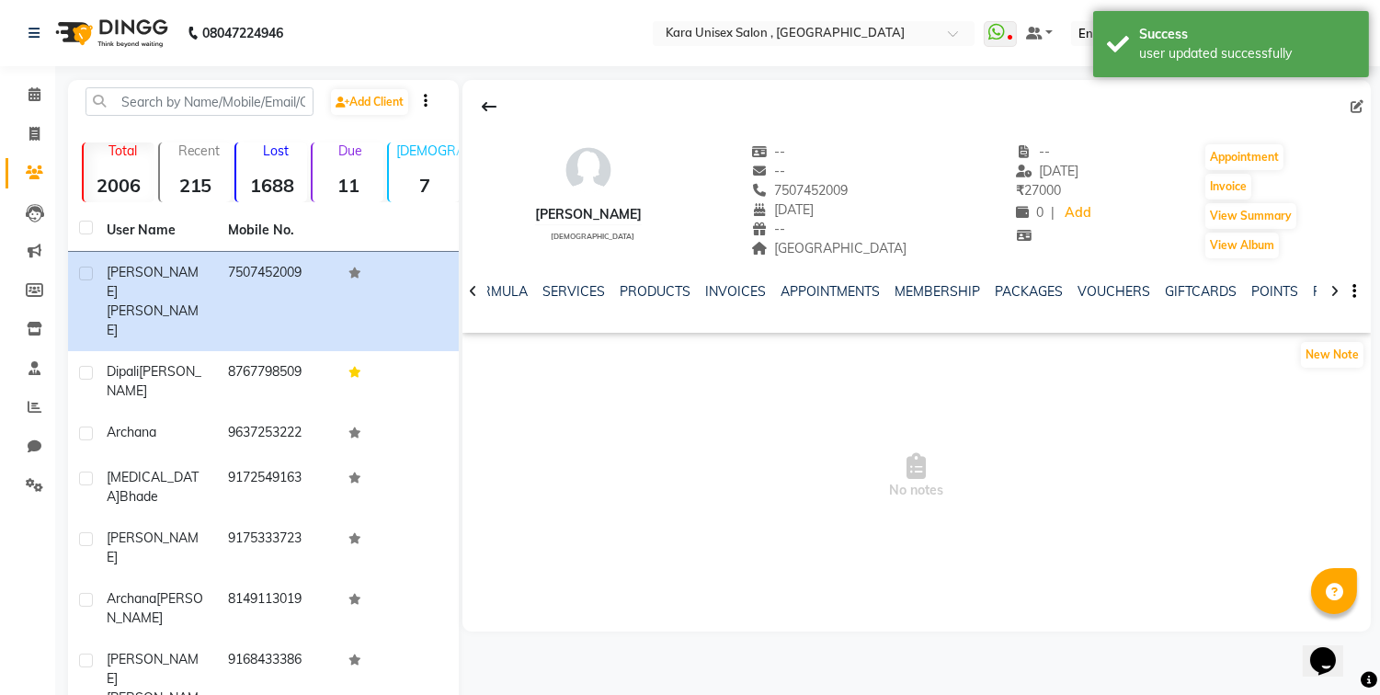
click at [1334, 295] on icon at bounding box center [1334, 291] width 8 height 13
click at [1239, 291] on link "FORMS" at bounding box center [1262, 291] width 46 height 17
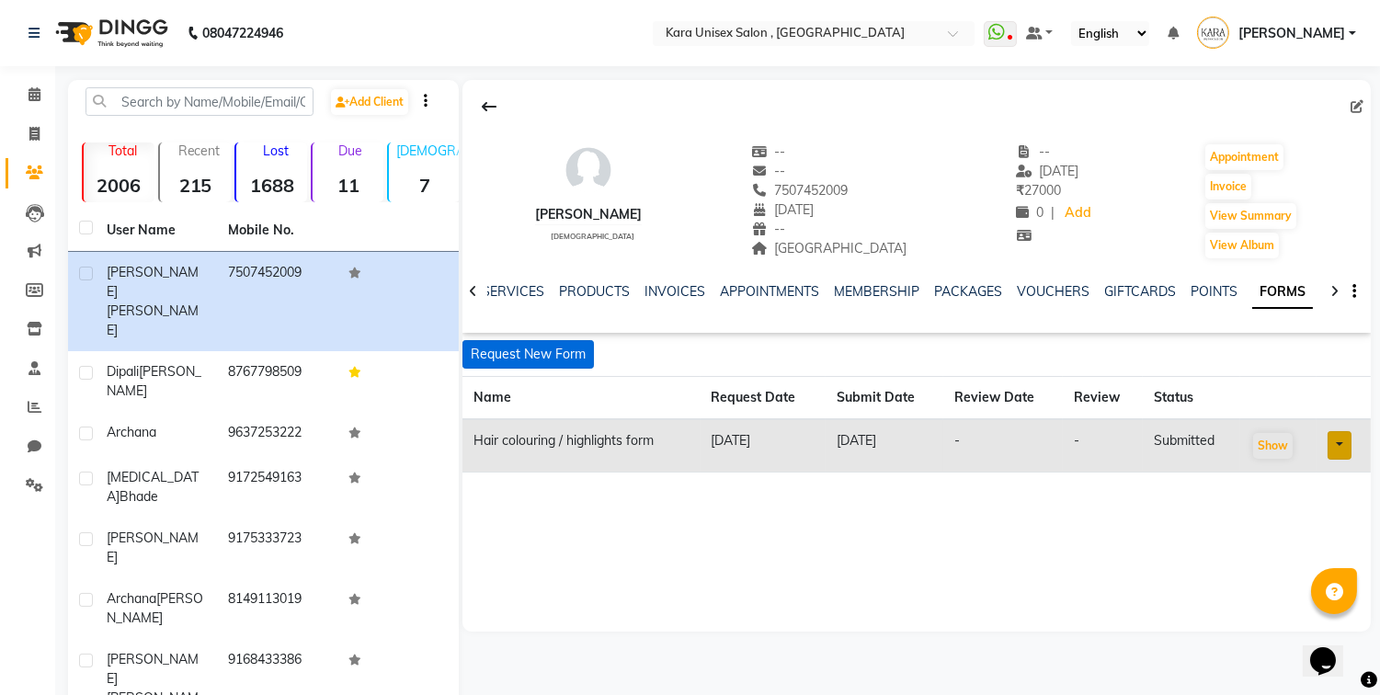
click at [557, 349] on button "Request New Form" at bounding box center [527, 354] width 131 height 28
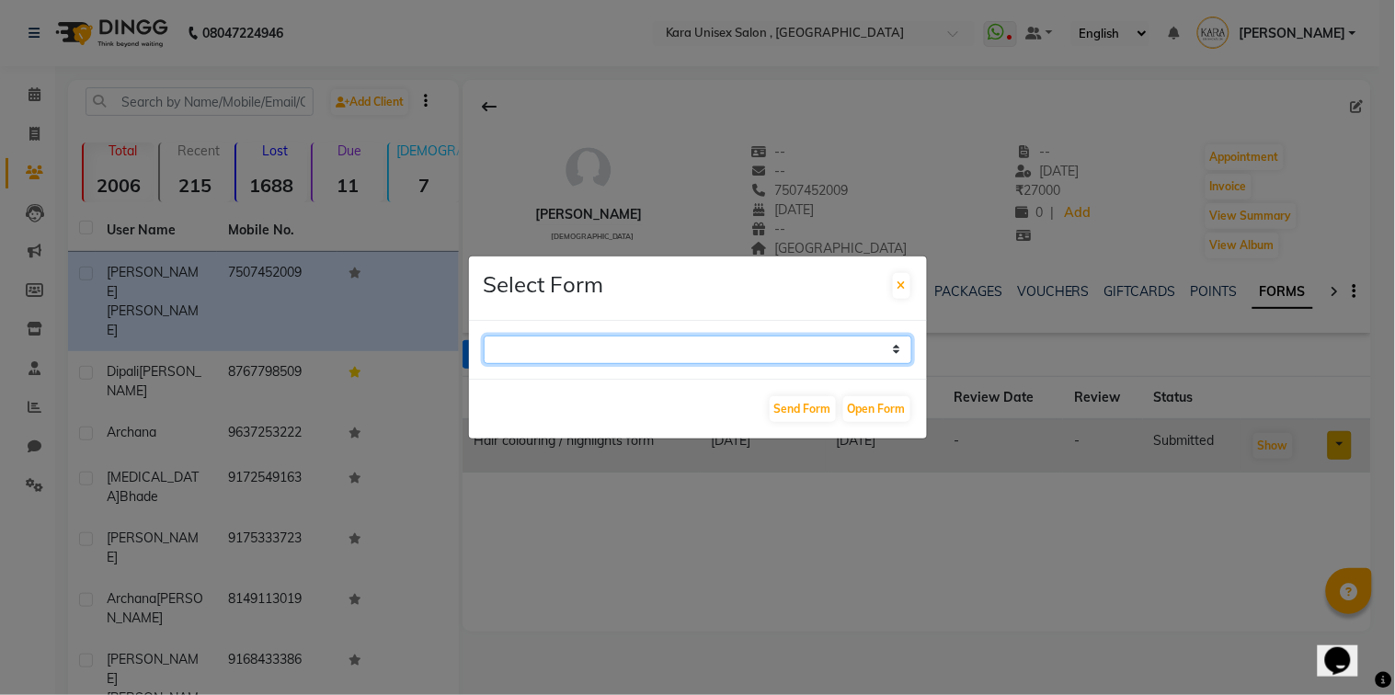
select select "212"
click at [484, 336] on select "Aqua Consent Form Kara Unisex Salon - Membership Enrollment Form Consent Form H…" at bounding box center [698, 350] width 428 height 28
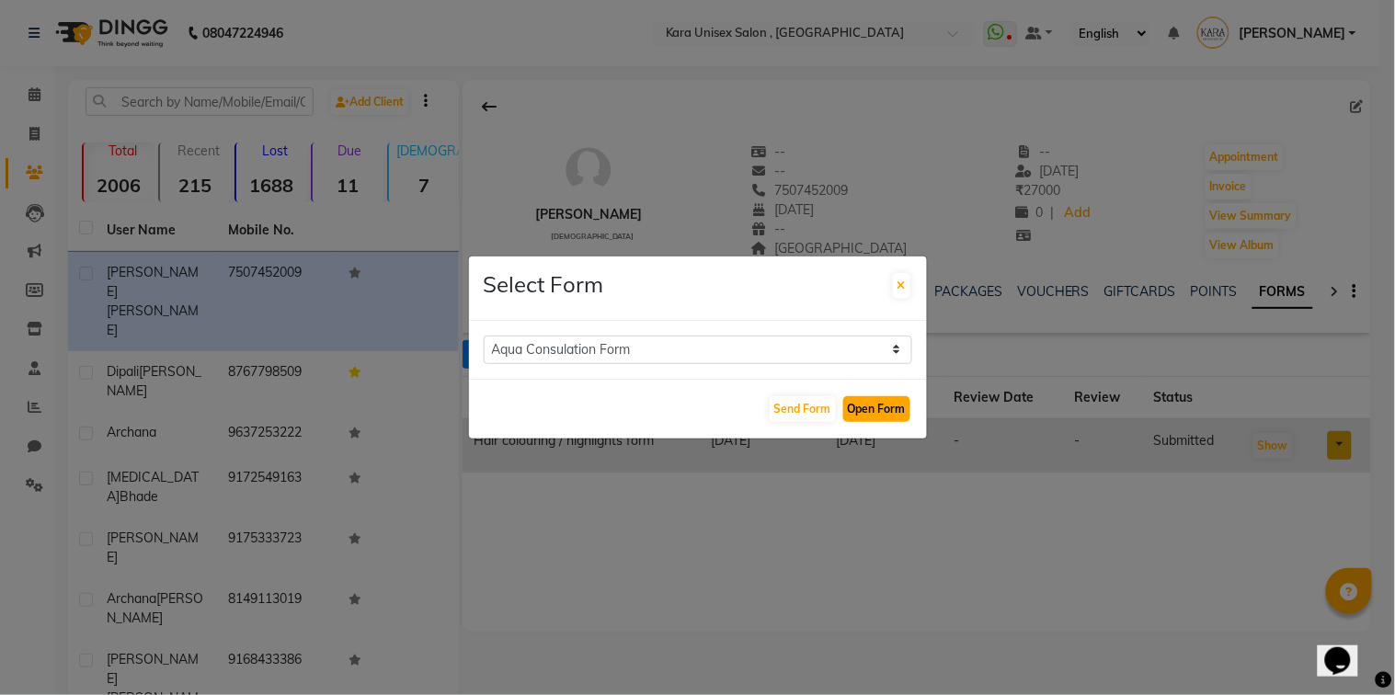
click at [894, 402] on button "Open Form" at bounding box center [876, 409] width 67 height 26
select select
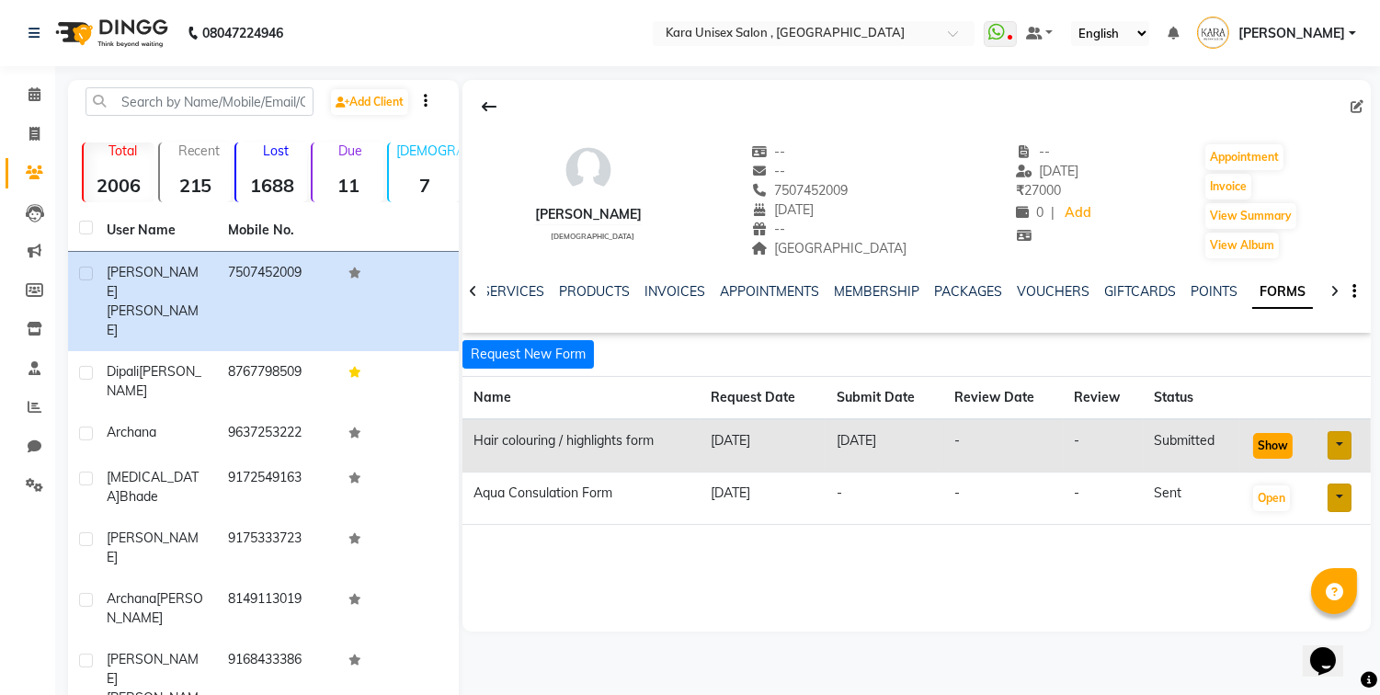
click at [1288, 445] on button "Show" at bounding box center [1273, 446] width 40 height 26
click at [1355, 107] on icon at bounding box center [1356, 106] width 13 height 13
select select "27"
select select "05"
select select "1994"
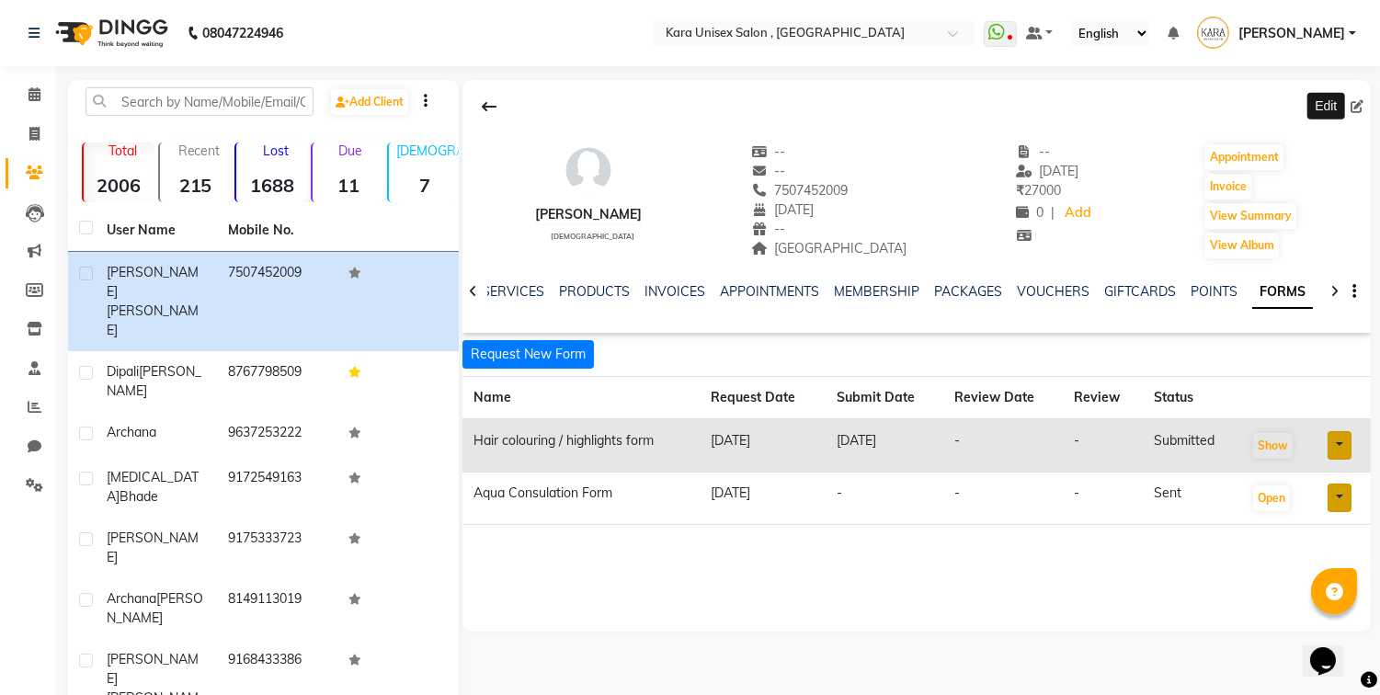
select select "[DEMOGRAPHIC_DATA]"
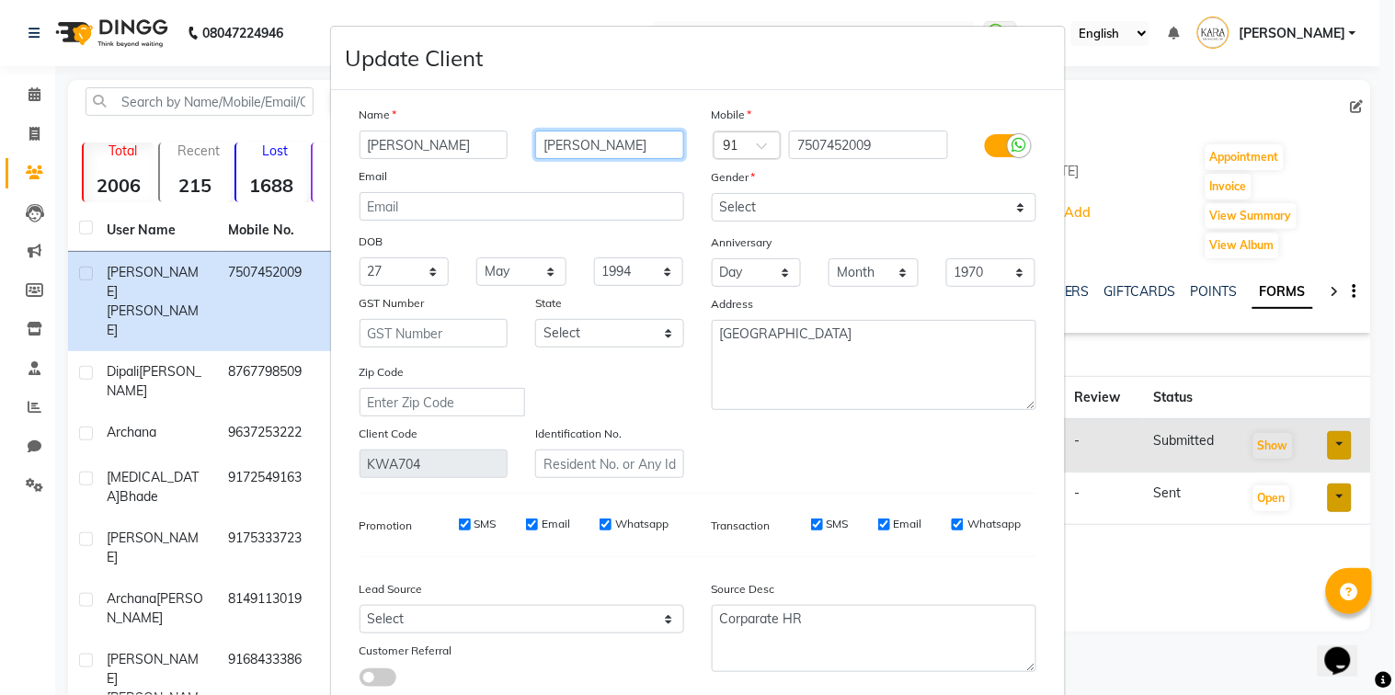
click at [638, 144] on input "[PERSON_NAME]" at bounding box center [609, 145] width 149 height 28
type input "S"
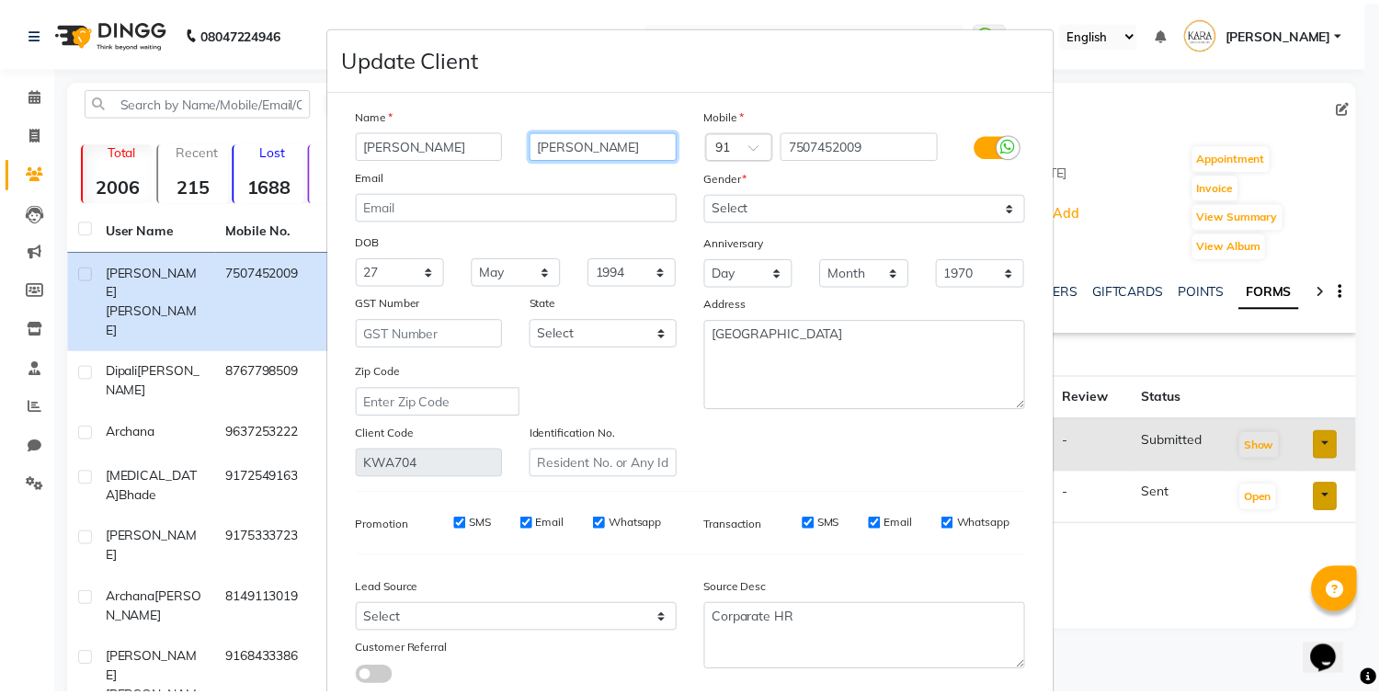
scroll to position [122, 0]
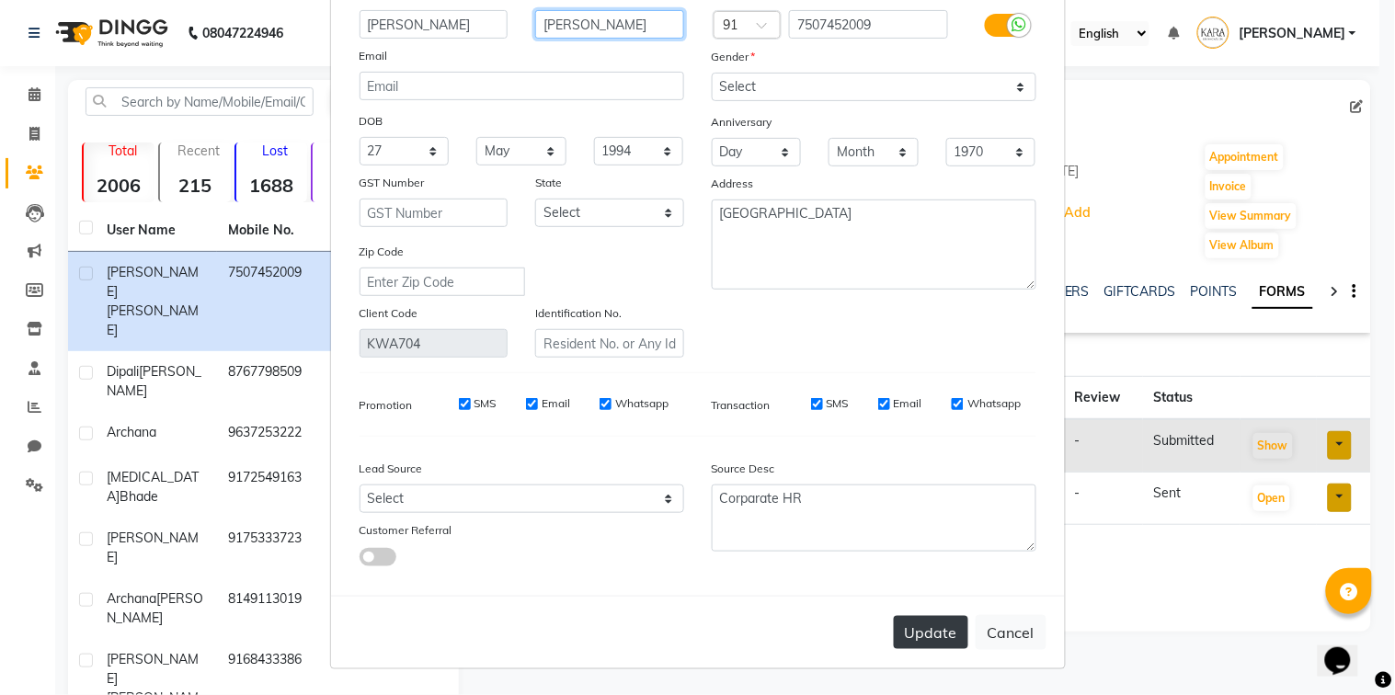
type input "[PERSON_NAME]"
click at [915, 625] on button "Update" at bounding box center [931, 632] width 74 height 33
